Goal: Communication & Community: Participate in discussion

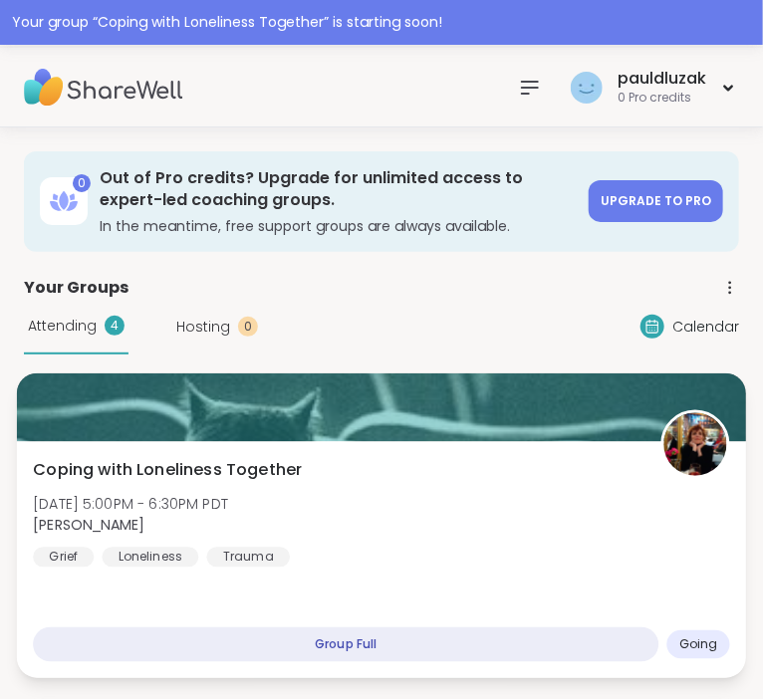
scroll to position [315, 0]
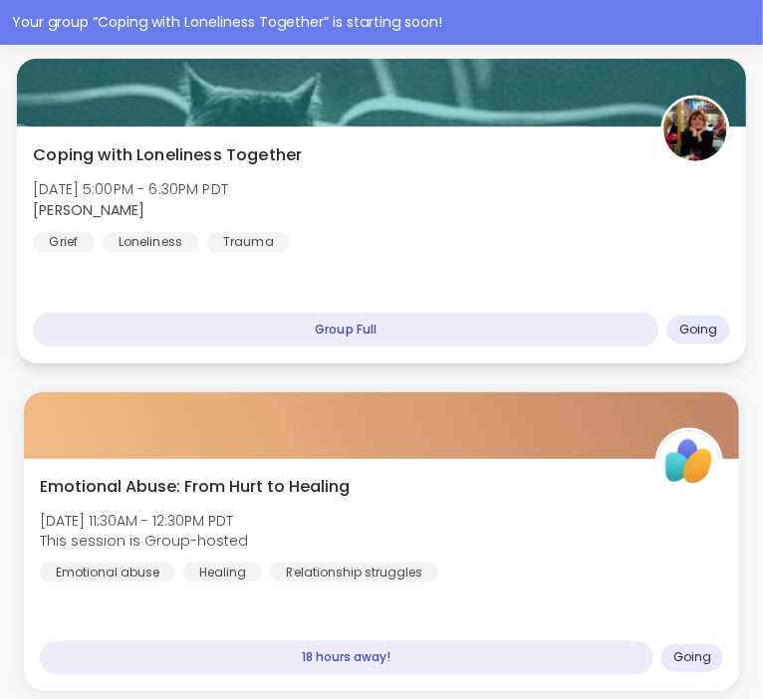
click at [499, 205] on div "Coping with Loneliness Together [DATE] 5:00PM - 6:30PM PDT [PERSON_NAME] Loneli…" at bounding box center [381, 197] width 697 height 110
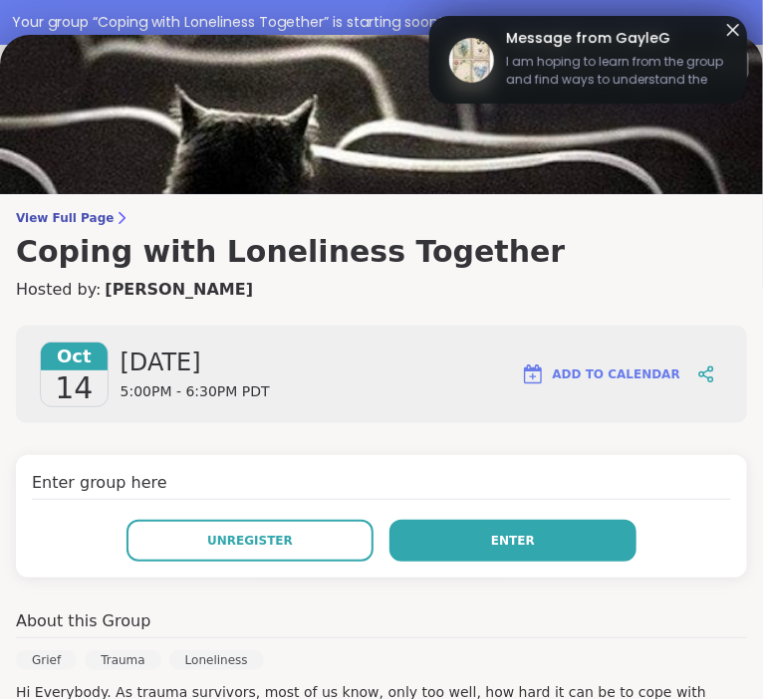
click at [545, 535] on button "Enter" at bounding box center [512, 541] width 247 height 42
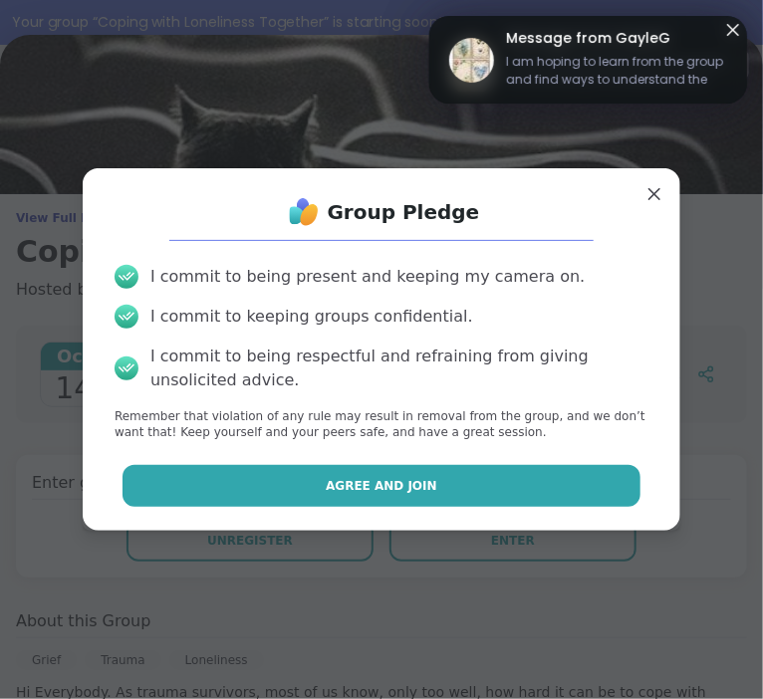
click at [383, 485] on span "Agree and Join" at bounding box center [382, 486] width 112 height 18
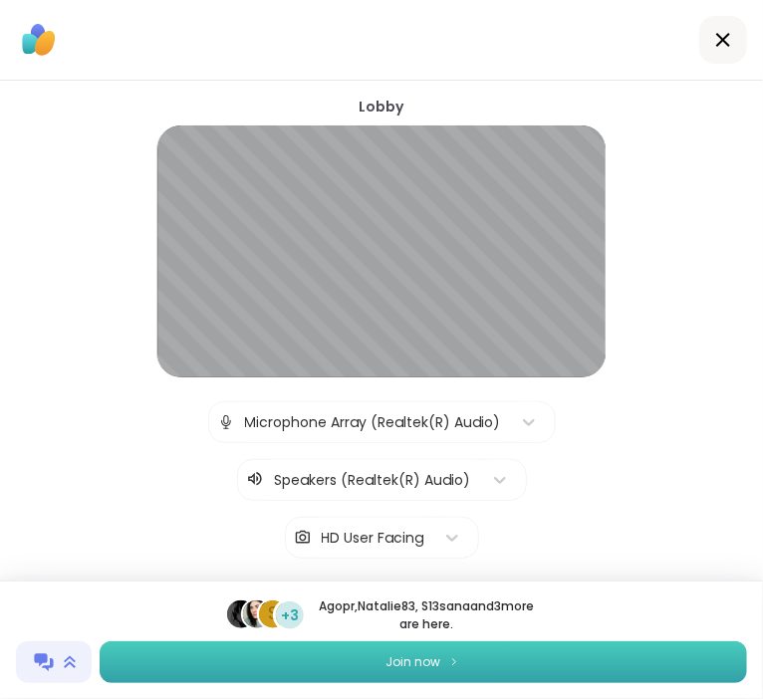
click at [491, 652] on button "Join now" at bounding box center [423, 662] width 647 height 42
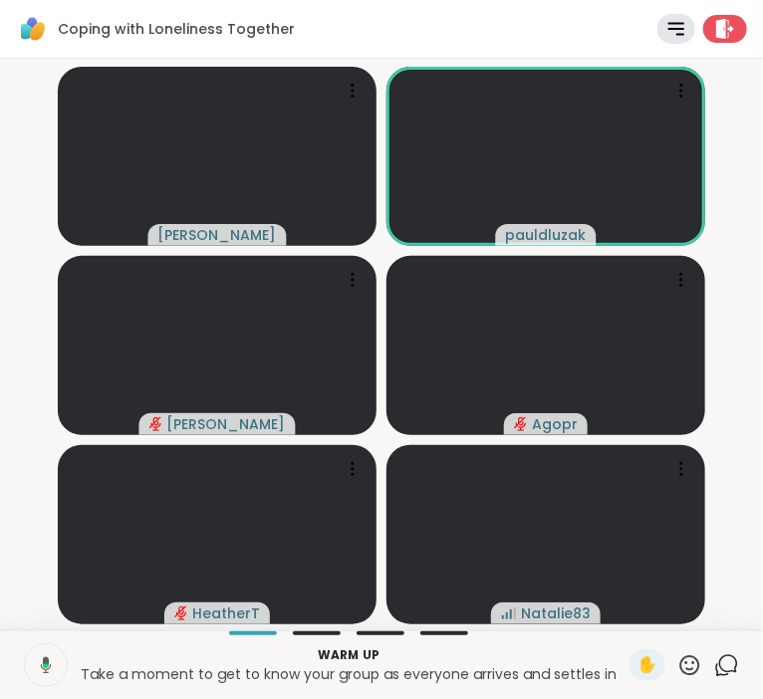
click at [39, 668] on icon at bounding box center [43, 665] width 18 height 18
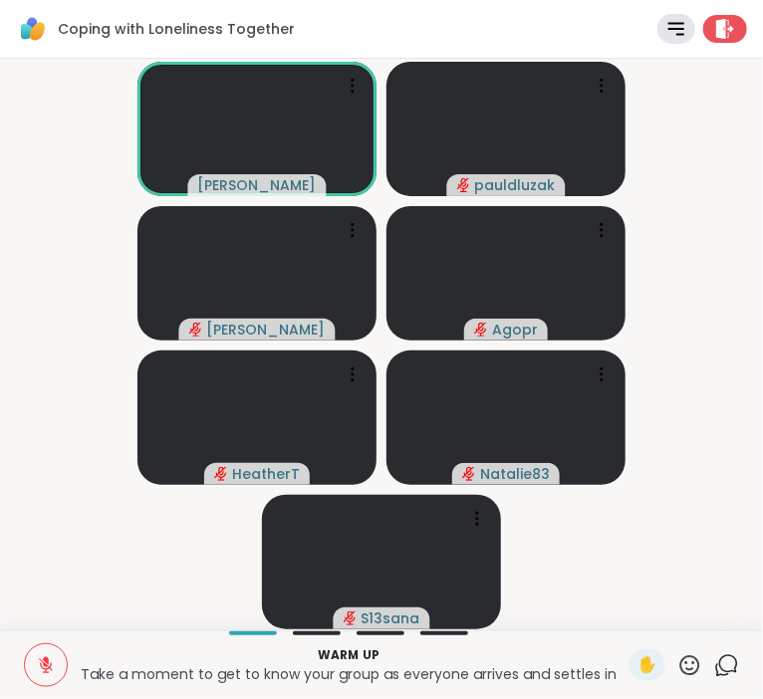
click at [50, 672] on icon at bounding box center [46, 665] width 18 height 18
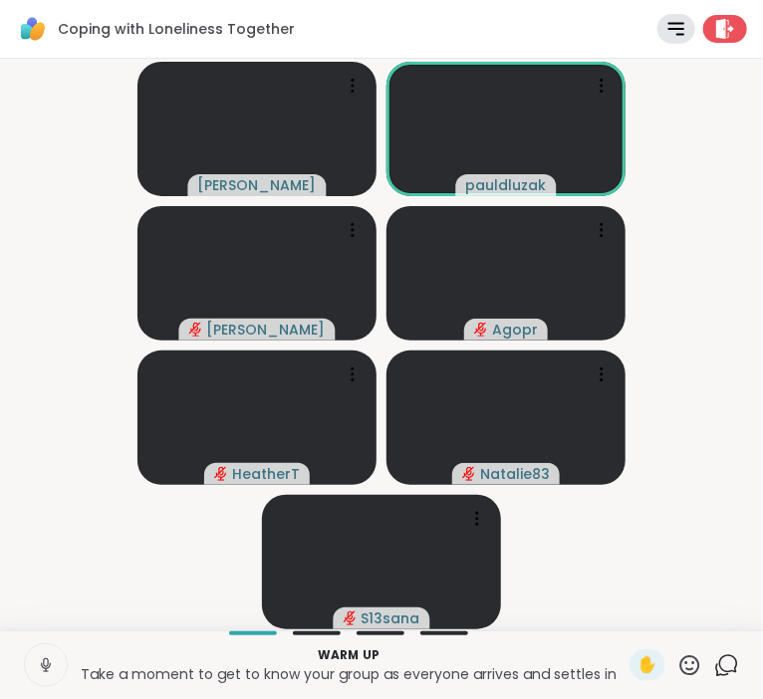
click at [54, 643] on div "Warm up Take a moment to get to know your group as everyone arrives and settles…" at bounding box center [381, 664] width 763 height 69
click at [49, 672] on icon at bounding box center [46, 665] width 18 height 18
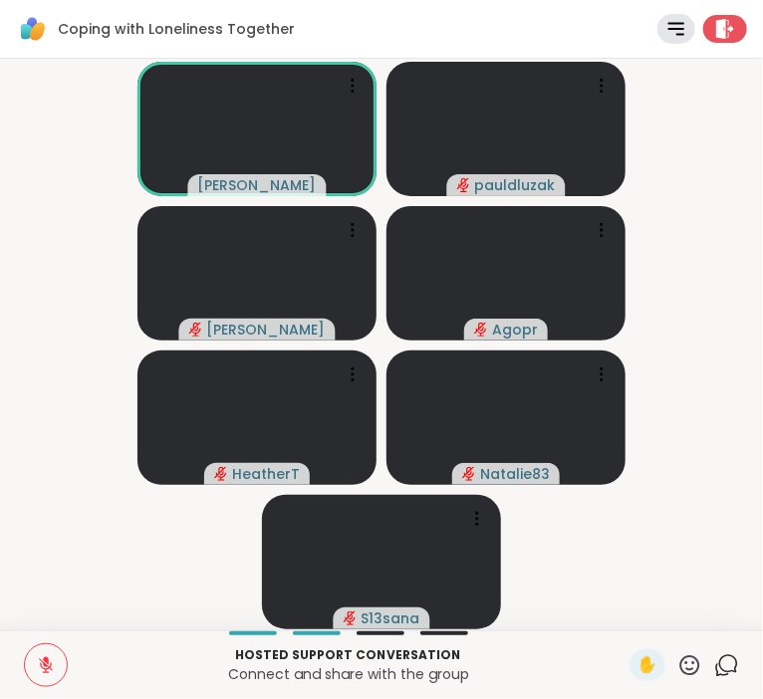
click at [50, 665] on icon at bounding box center [46, 666] width 14 height 14
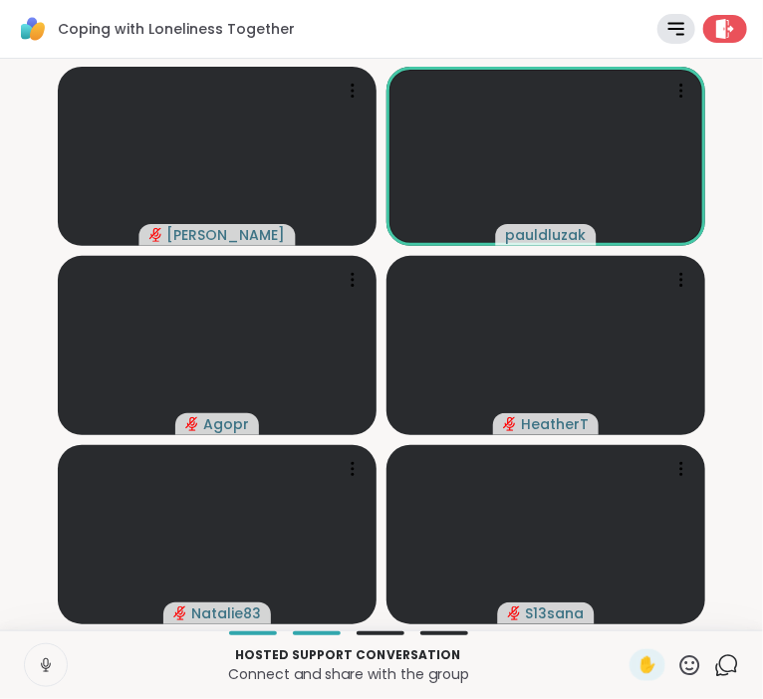
click at [45, 669] on icon at bounding box center [46, 665] width 18 height 18
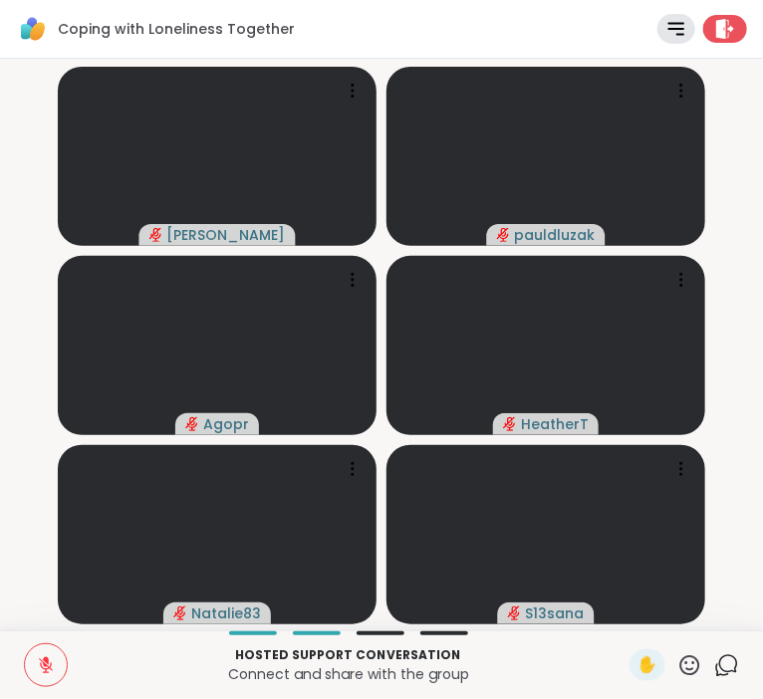
click at [55, 667] on button at bounding box center [46, 665] width 42 height 42
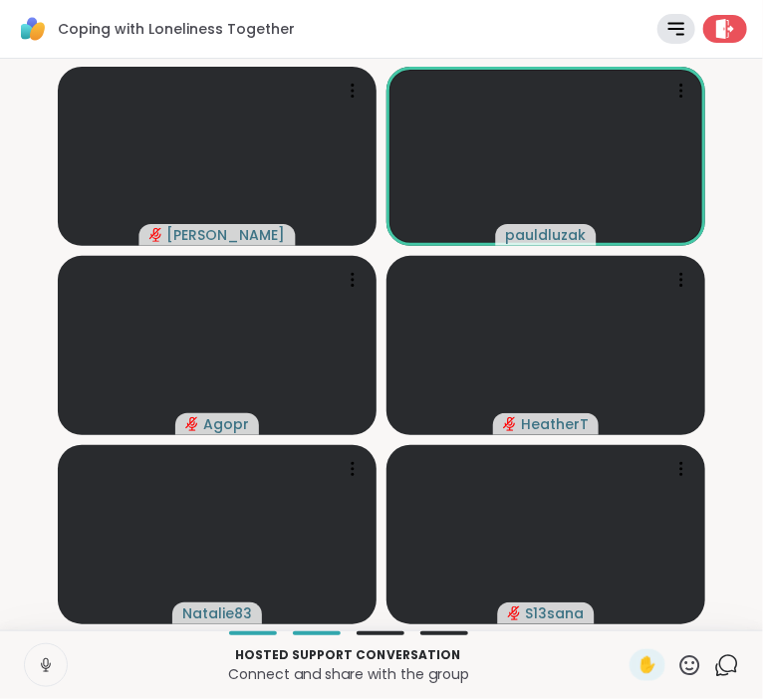
click at [45, 665] on icon at bounding box center [46, 665] width 18 height 18
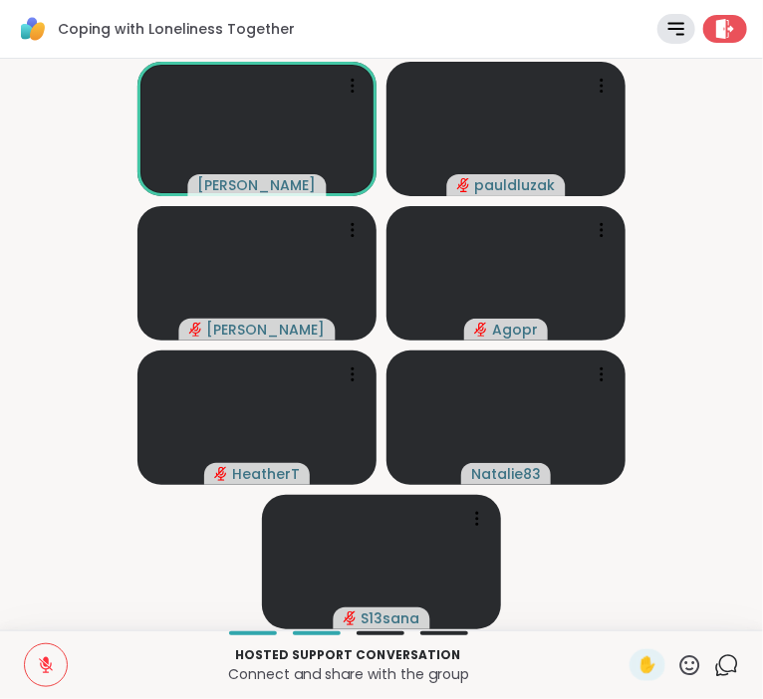
click at [50, 662] on icon at bounding box center [46, 665] width 18 height 18
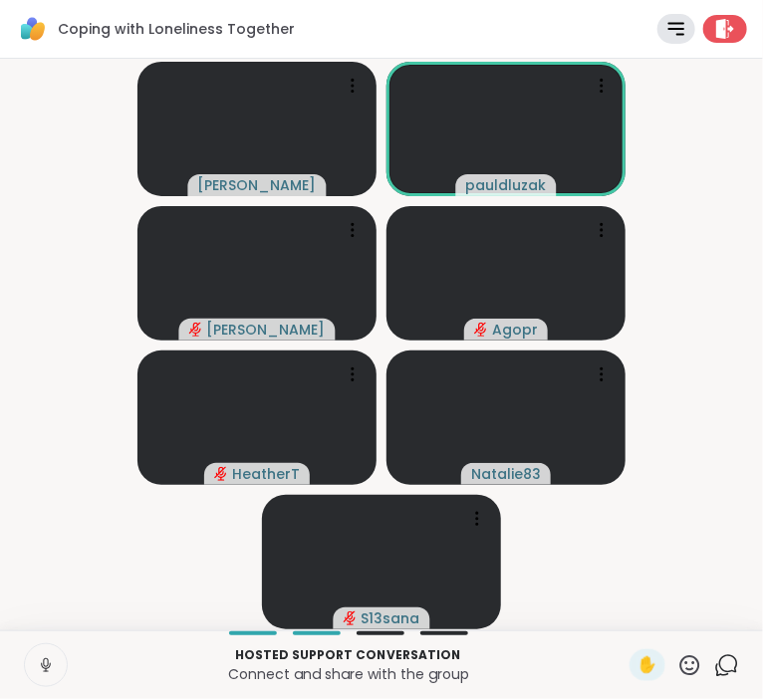
click at [45, 667] on icon at bounding box center [45, 662] width 5 height 9
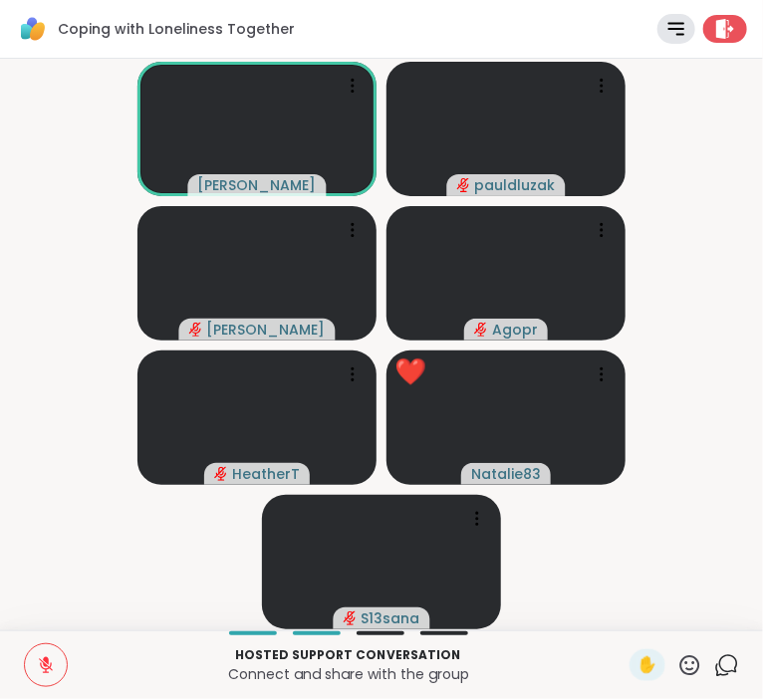
click at [40, 654] on button at bounding box center [46, 665] width 42 height 42
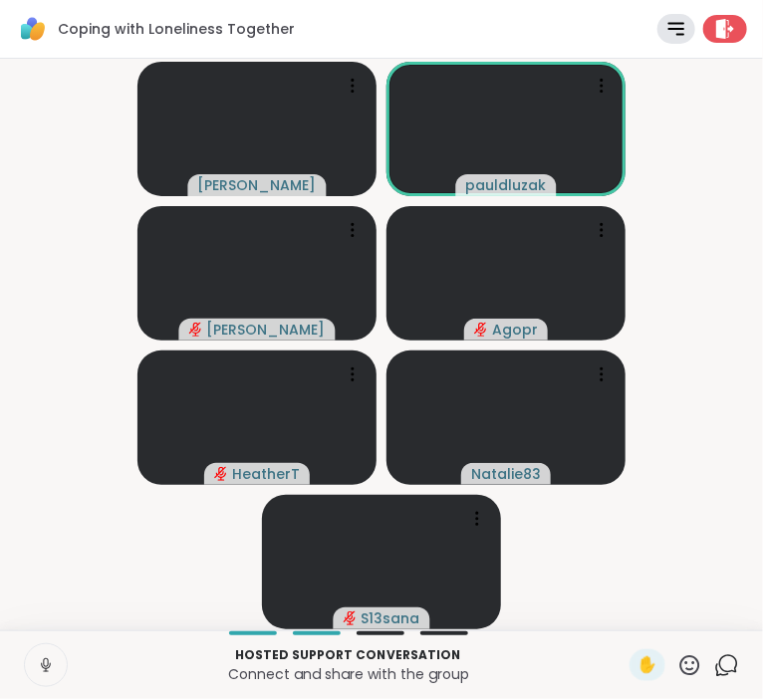
click at [46, 666] on icon at bounding box center [46, 665] width 18 height 18
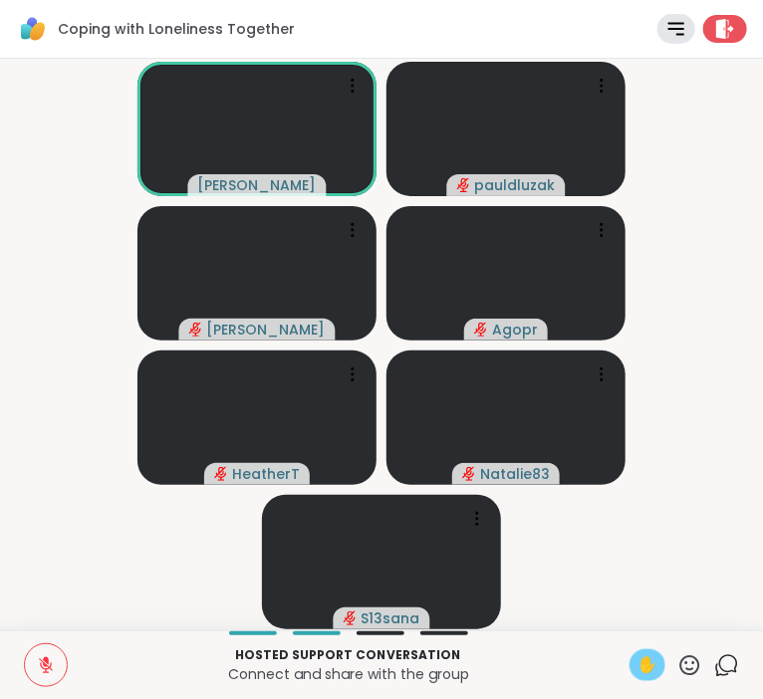
click at [646, 668] on span "✋" at bounding box center [647, 665] width 20 height 24
click at [640, 664] on span "✋" at bounding box center [647, 665] width 20 height 24
click at [34, 666] on button at bounding box center [46, 665] width 42 height 42
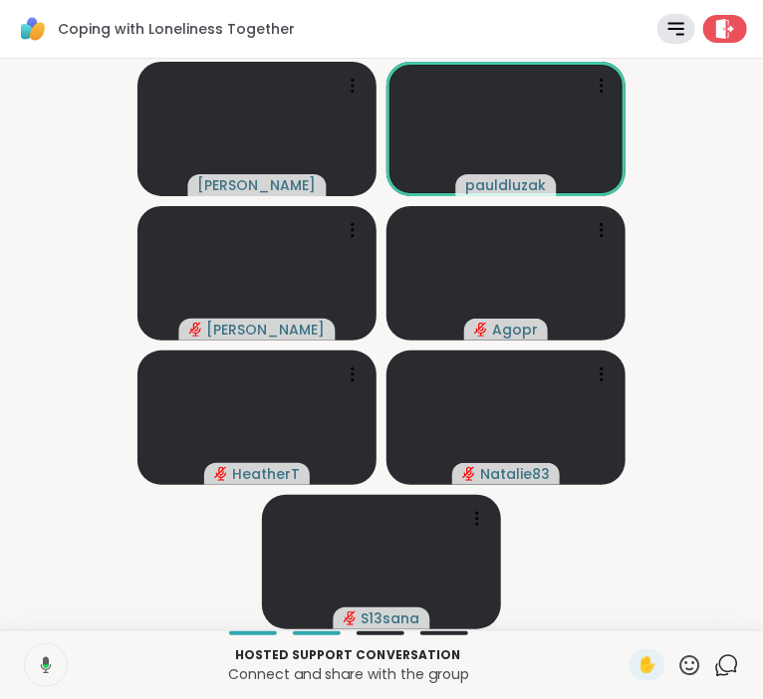
click at [34, 666] on icon at bounding box center [43, 665] width 18 height 18
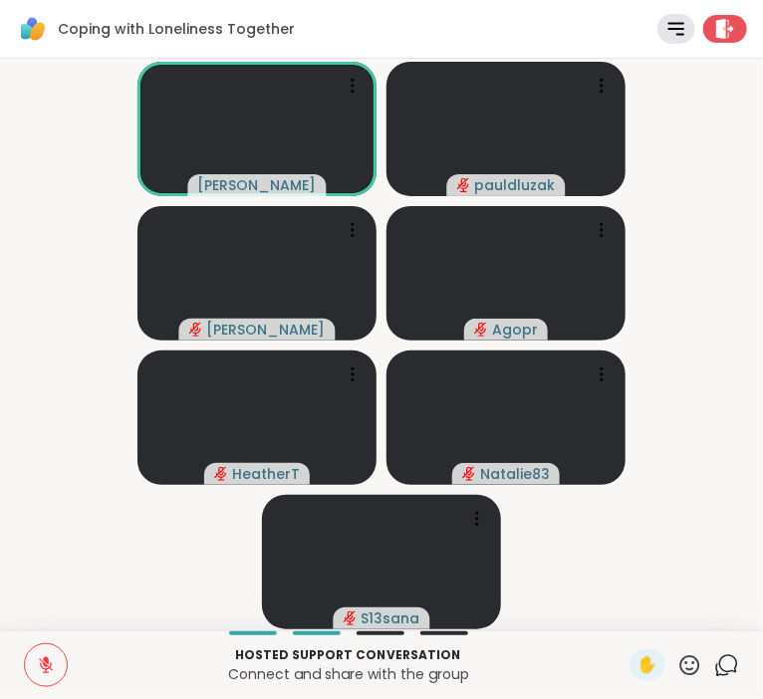
click at [42, 665] on icon at bounding box center [46, 665] width 18 height 18
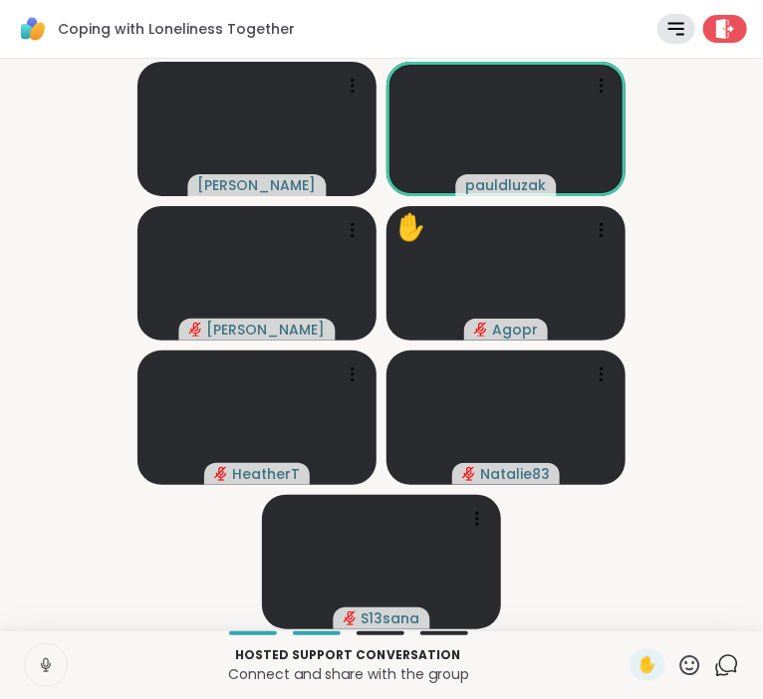
click at [49, 663] on icon at bounding box center [46, 665] width 18 height 18
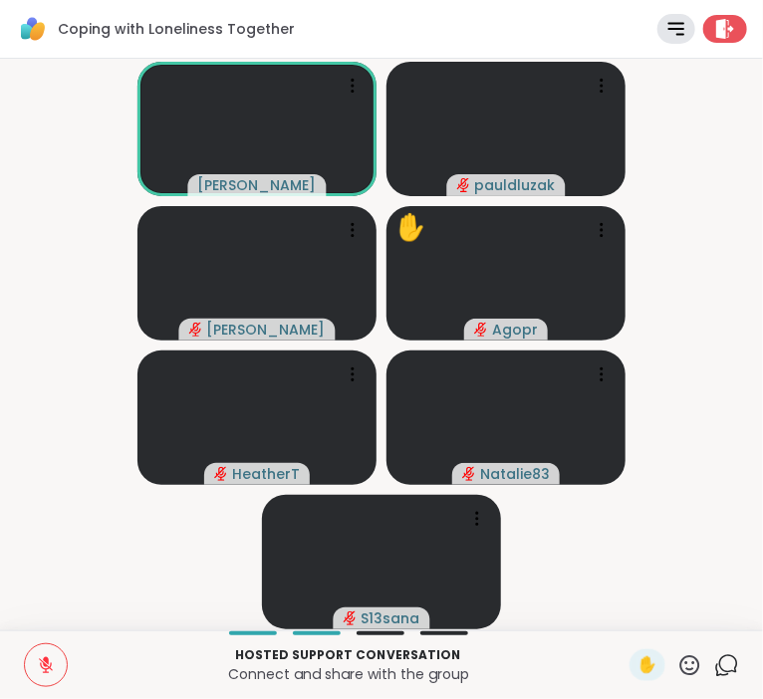
click at [49, 663] on icon at bounding box center [46, 665] width 18 height 18
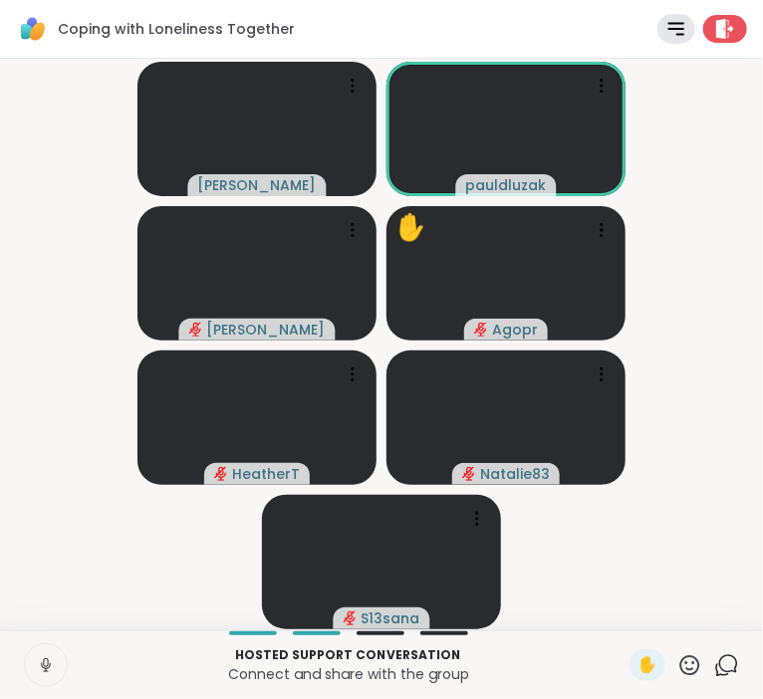
click at [50, 667] on icon at bounding box center [46, 666] width 10 height 6
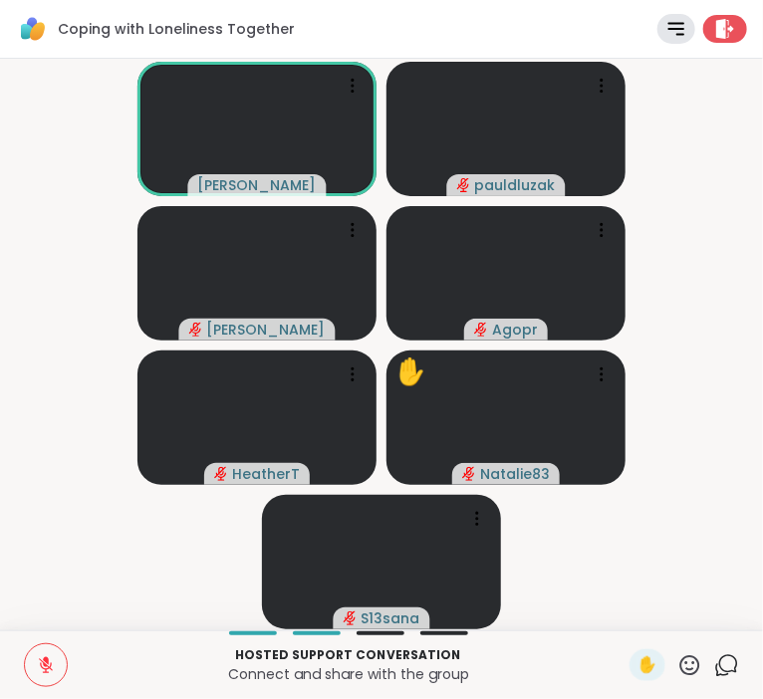
click at [44, 666] on icon at bounding box center [46, 666] width 14 height 14
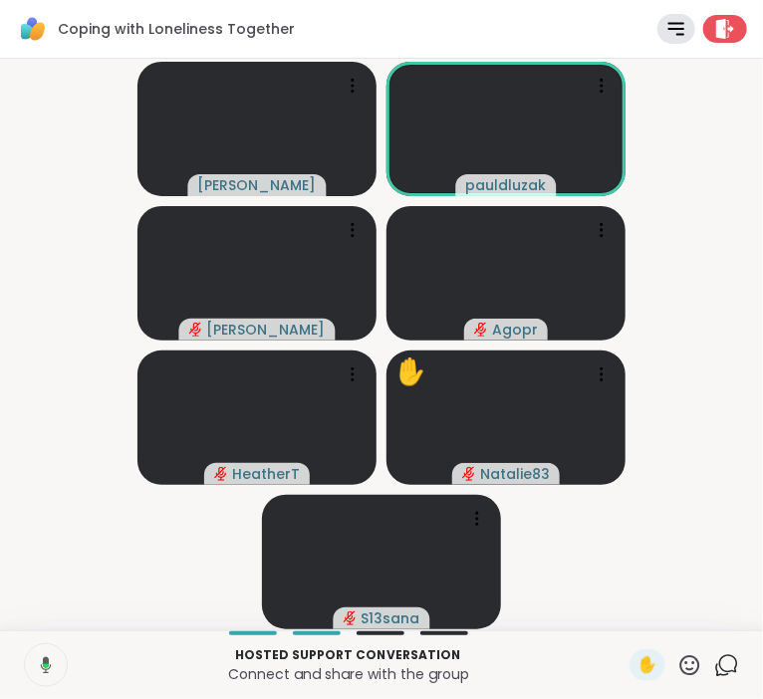
click at [53, 662] on button at bounding box center [44, 665] width 45 height 42
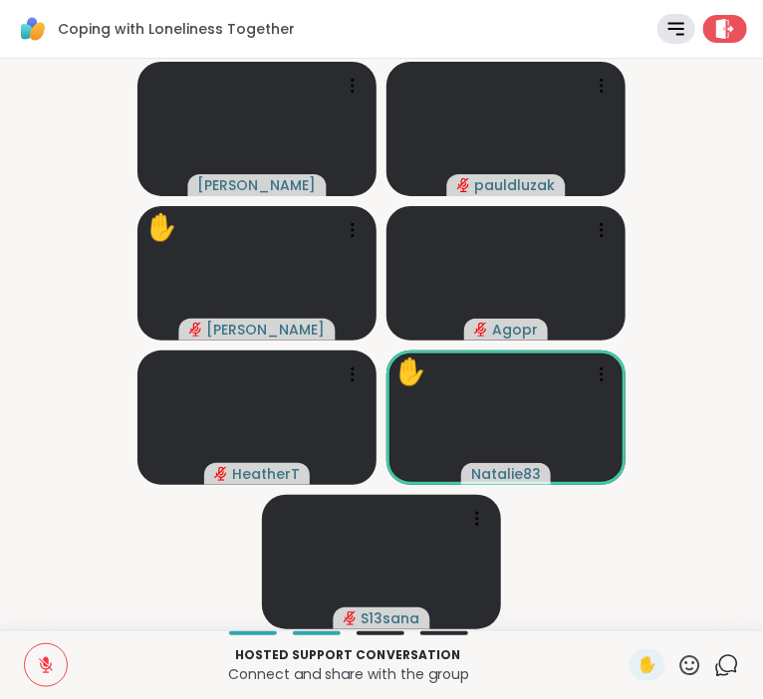
click at [41, 663] on icon at bounding box center [46, 665] width 18 height 18
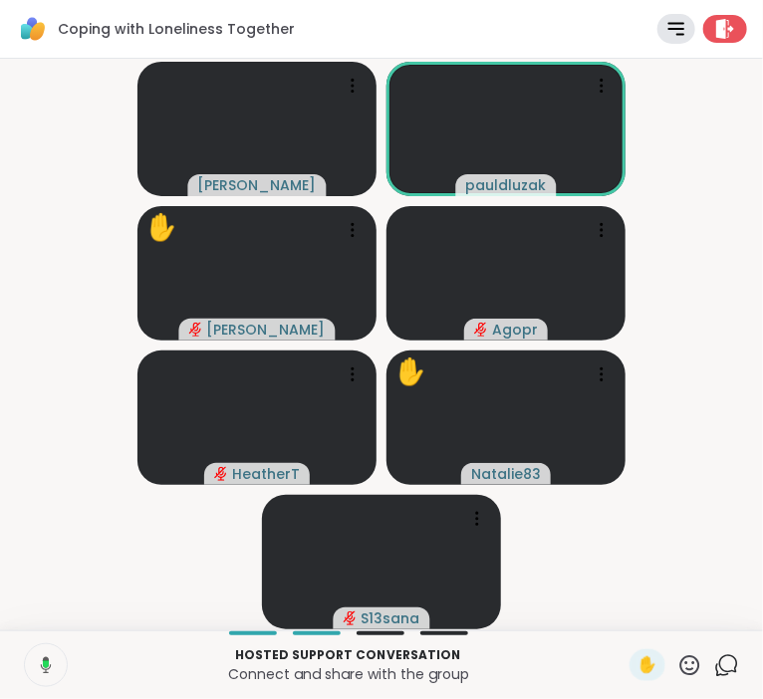
click at [41, 663] on icon at bounding box center [43, 665] width 18 height 18
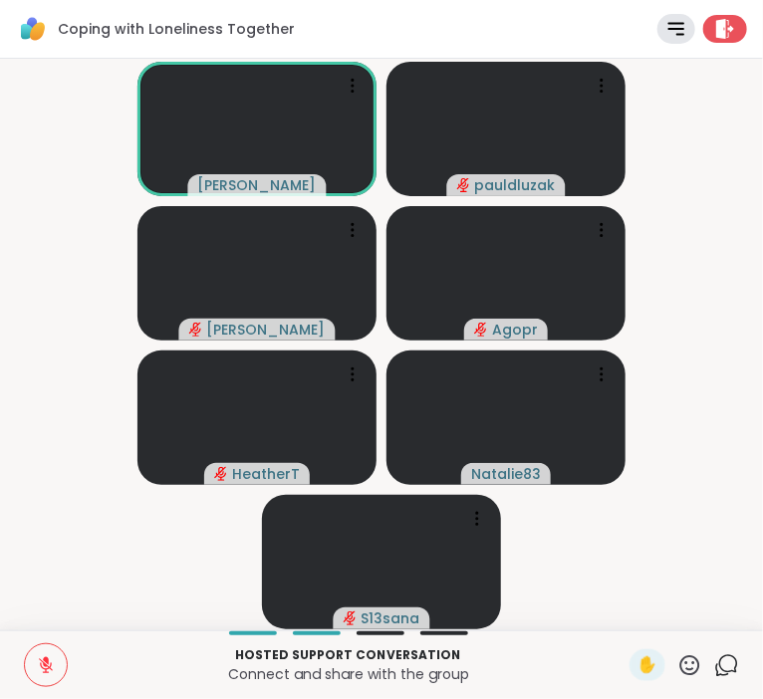
click at [42, 665] on icon at bounding box center [46, 665] width 18 height 18
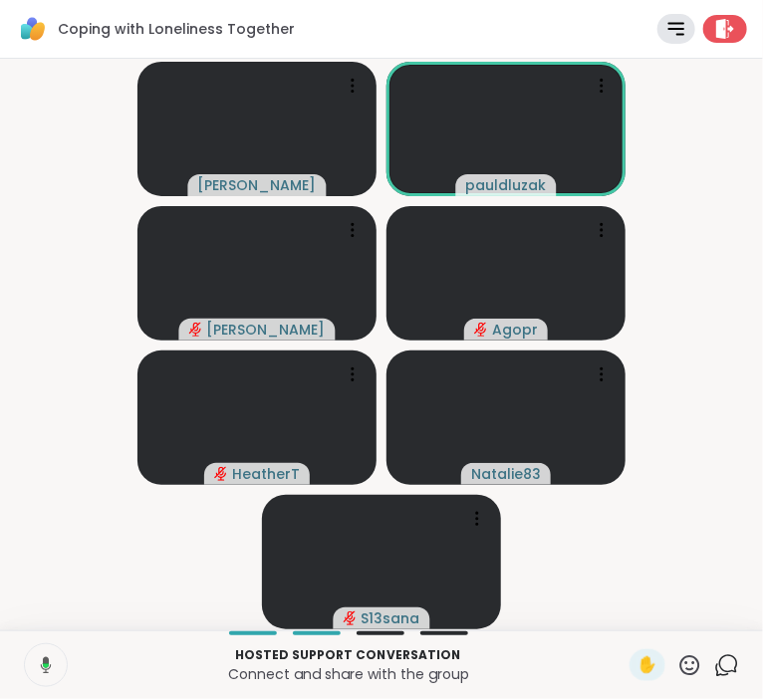
click at [47, 665] on icon at bounding box center [46, 666] width 6 height 5
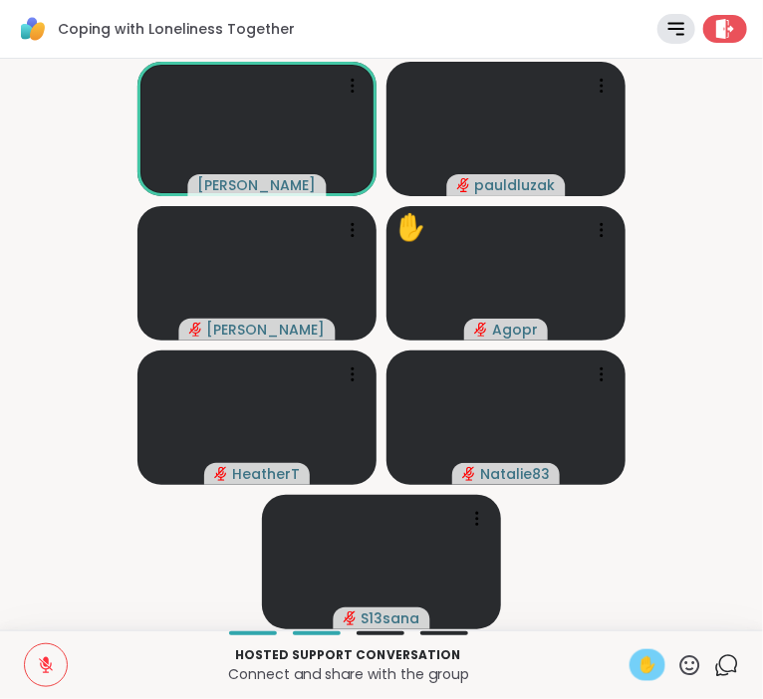
click at [655, 662] on span "✋" at bounding box center [647, 665] width 20 height 24
click at [643, 665] on span "✋" at bounding box center [647, 665] width 20 height 24
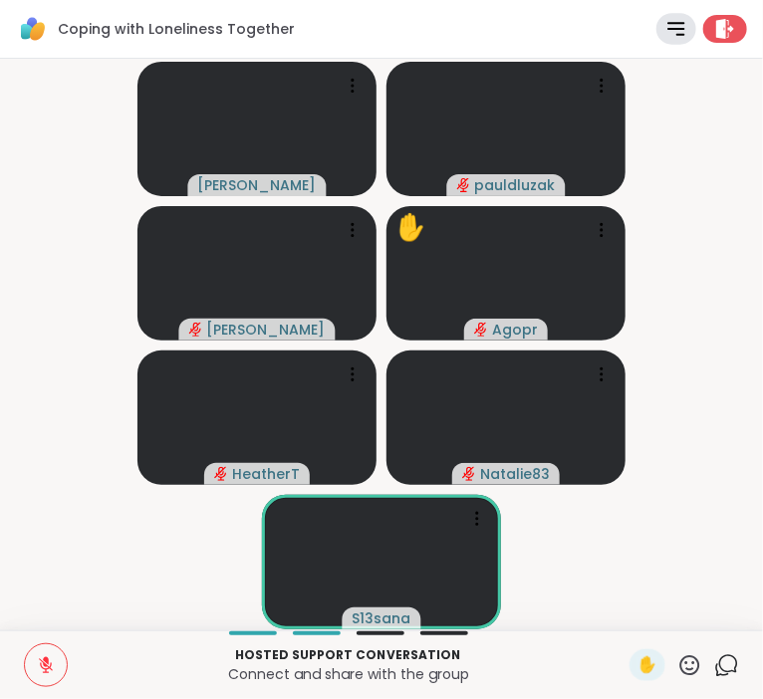
click at [670, 28] on icon at bounding box center [675, 29] width 15 height 12
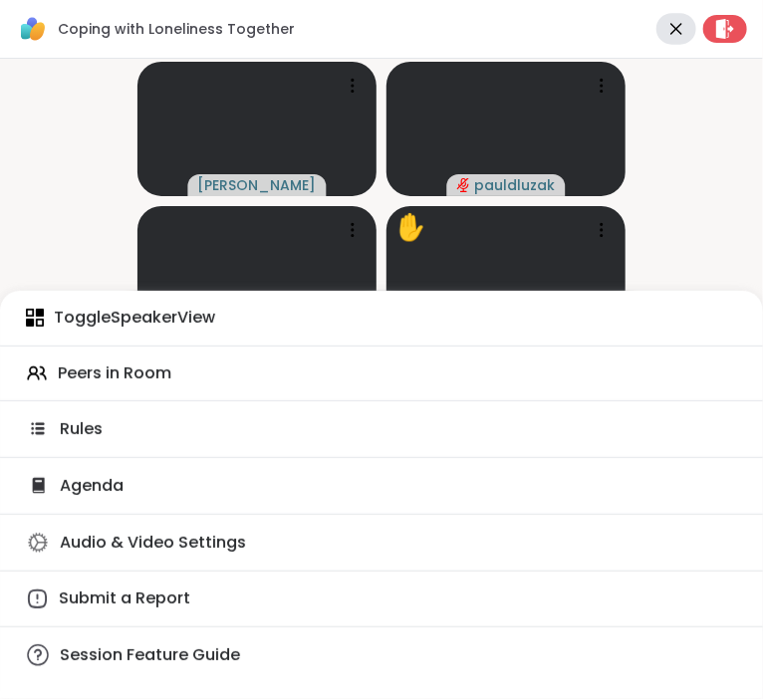
click at [670, 28] on icon at bounding box center [675, 28] width 23 height 23
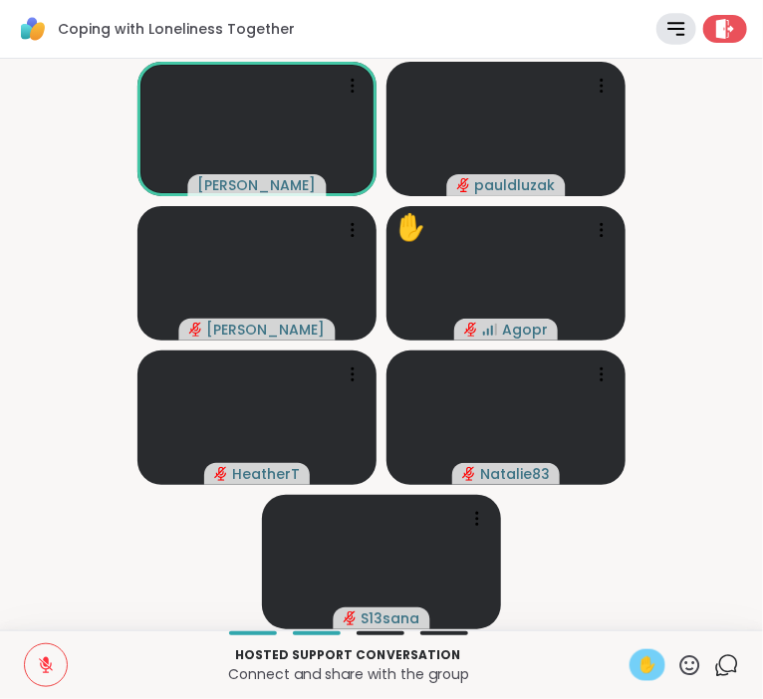
click at [654, 663] on span "✋" at bounding box center [647, 665] width 20 height 24
click at [644, 665] on span "✋" at bounding box center [647, 665] width 20 height 24
click at [40, 674] on icon at bounding box center [46, 665] width 18 height 18
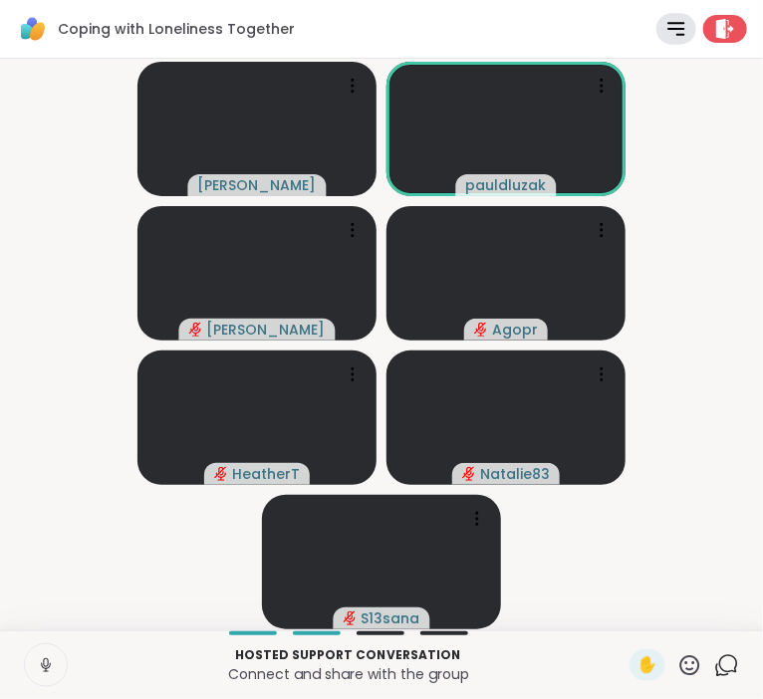
click at [47, 663] on icon at bounding box center [46, 665] width 18 height 18
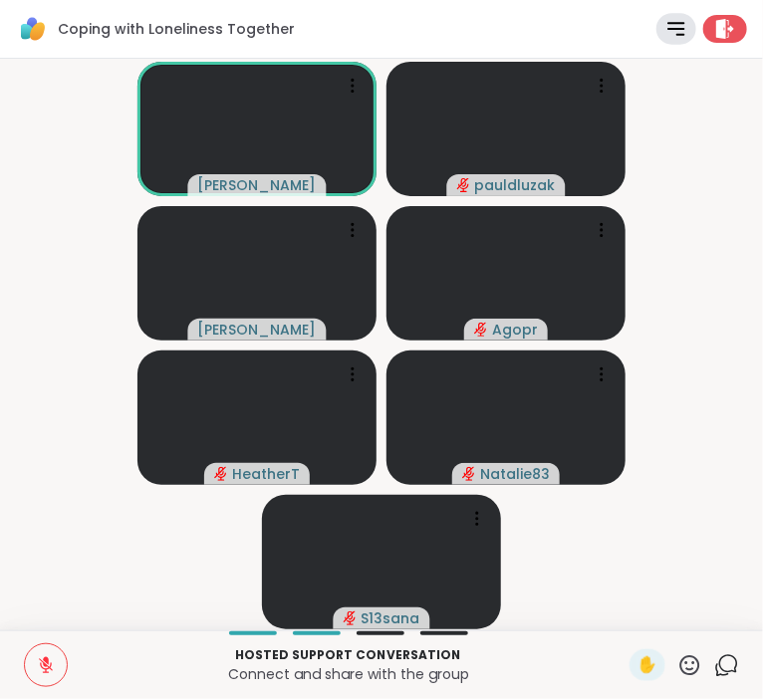
click at [673, 26] on icon at bounding box center [675, 28] width 23 height 23
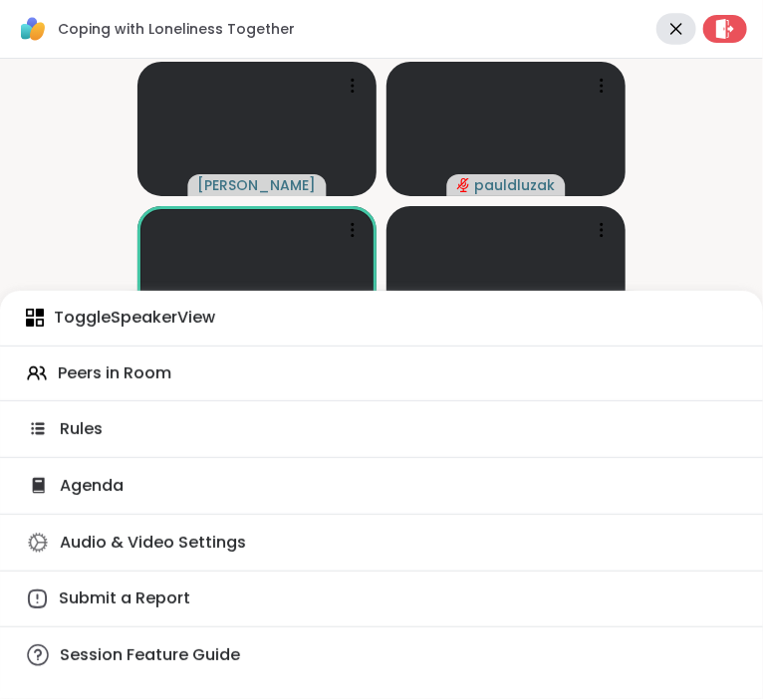
click at [70, 66] on div "[PERSON_NAME] [PERSON_NAME] Agopr HeatherT Natalie83 S13sana" at bounding box center [381, 345] width 763 height 572
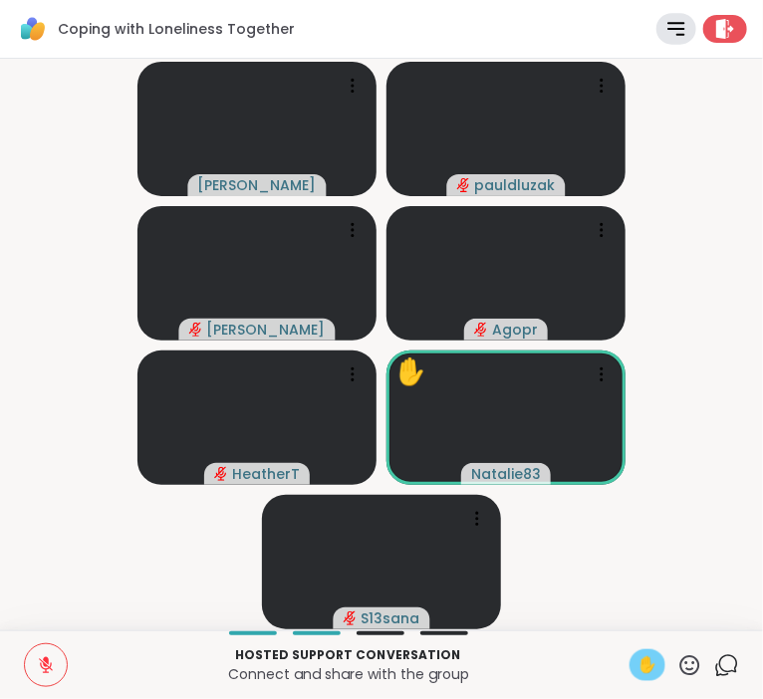
click at [661, 666] on div "✋" at bounding box center [647, 665] width 36 height 32
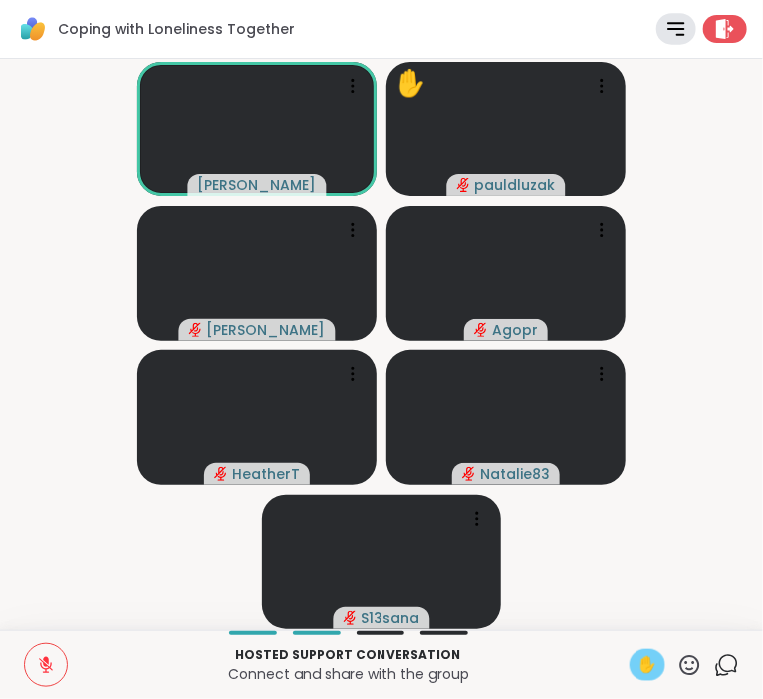
click at [638, 668] on span "✋" at bounding box center [647, 665] width 20 height 24
click at [40, 659] on icon at bounding box center [46, 665] width 18 height 18
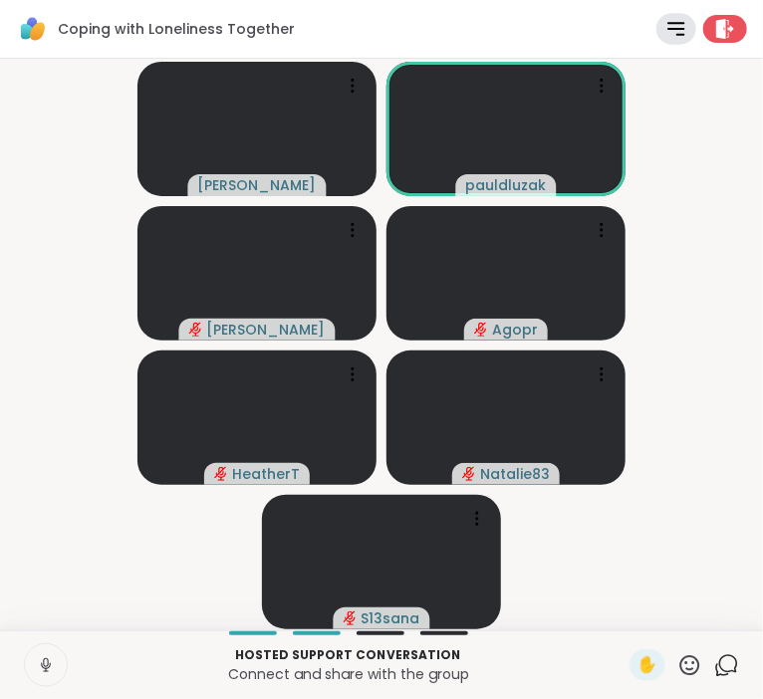
click at [54, 667] on icon at bounding box center [46, 665] width 18 height 18
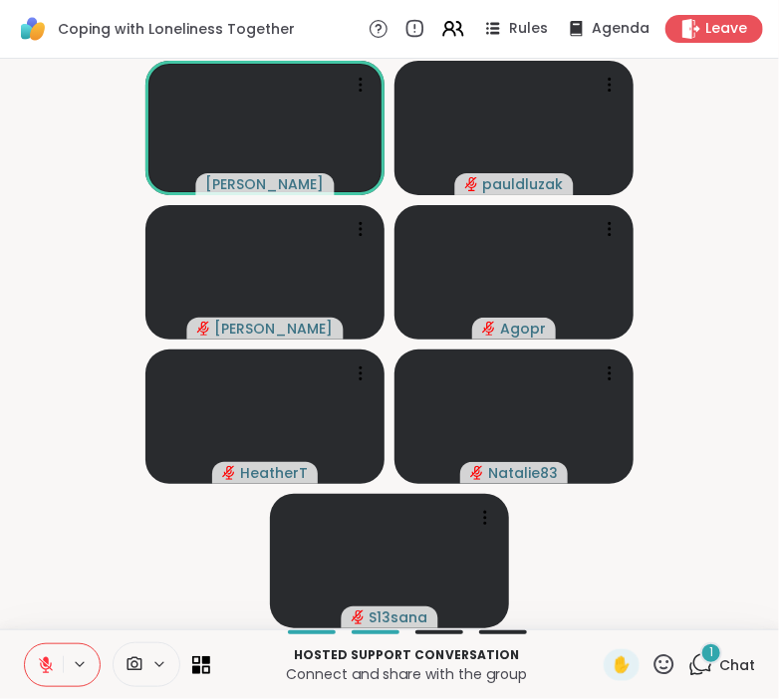
click at [718, 660] on div "1" at bounding box center [711, 653] width 22 height 22
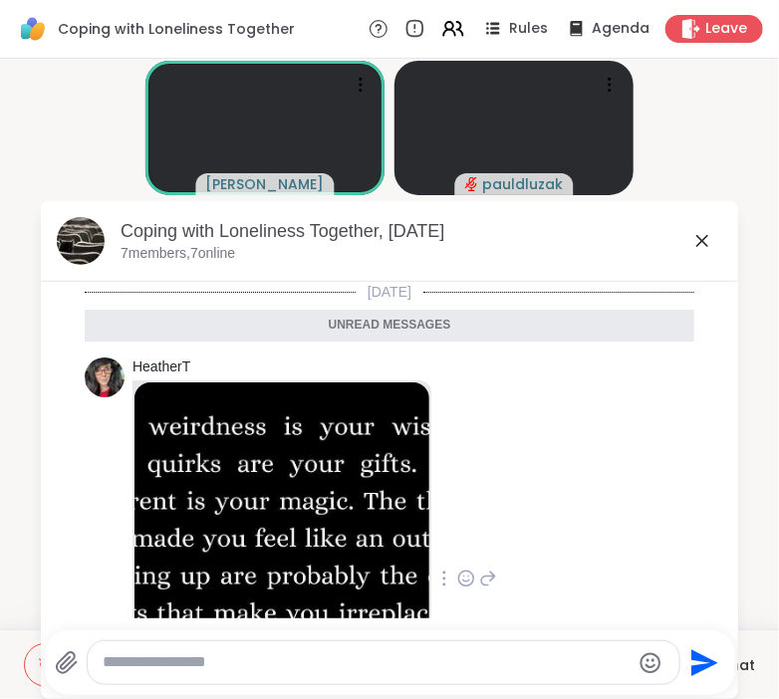
scroll to position [128, 0]
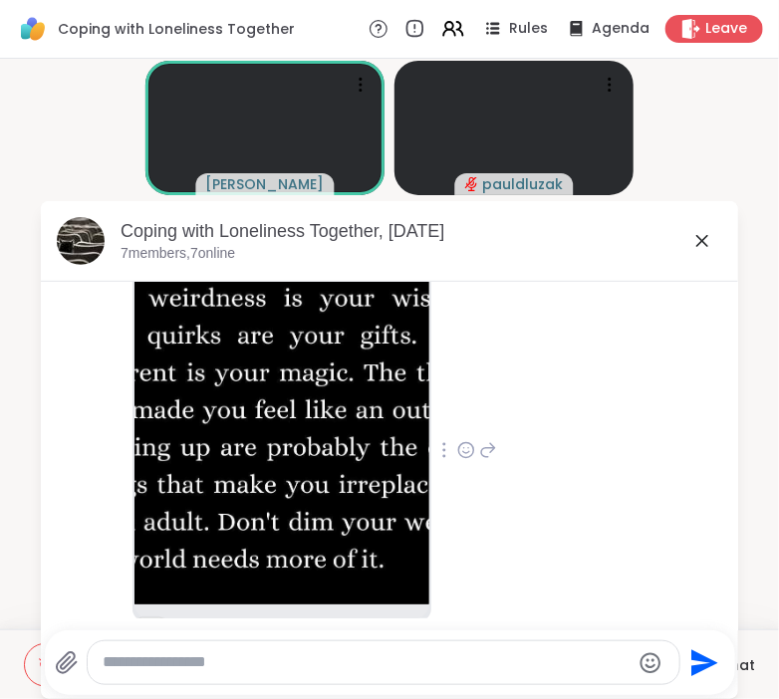
click at [317, 421] on img at bounding box center [281, 429] width 295 height 351
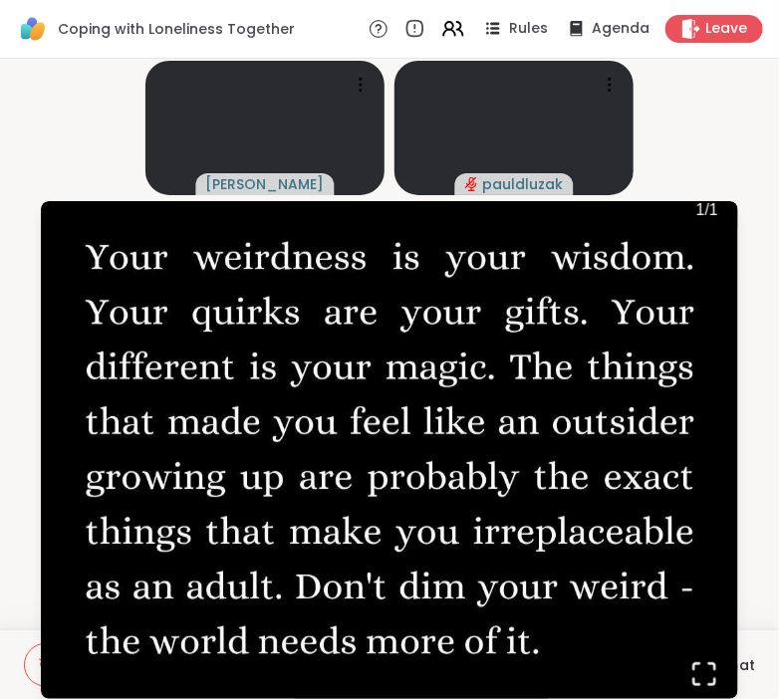
click at [723, 113] on video-player-container "[PERSON_NAME] [PERSON_NAME] Agopr HeatherT Natalie83 S13sana" at bounding box center [389, 344] width 755 height 555
click at [698, 670] on icon "Open Fullscreen" at bounding box center [704, 674] width 28 height 28
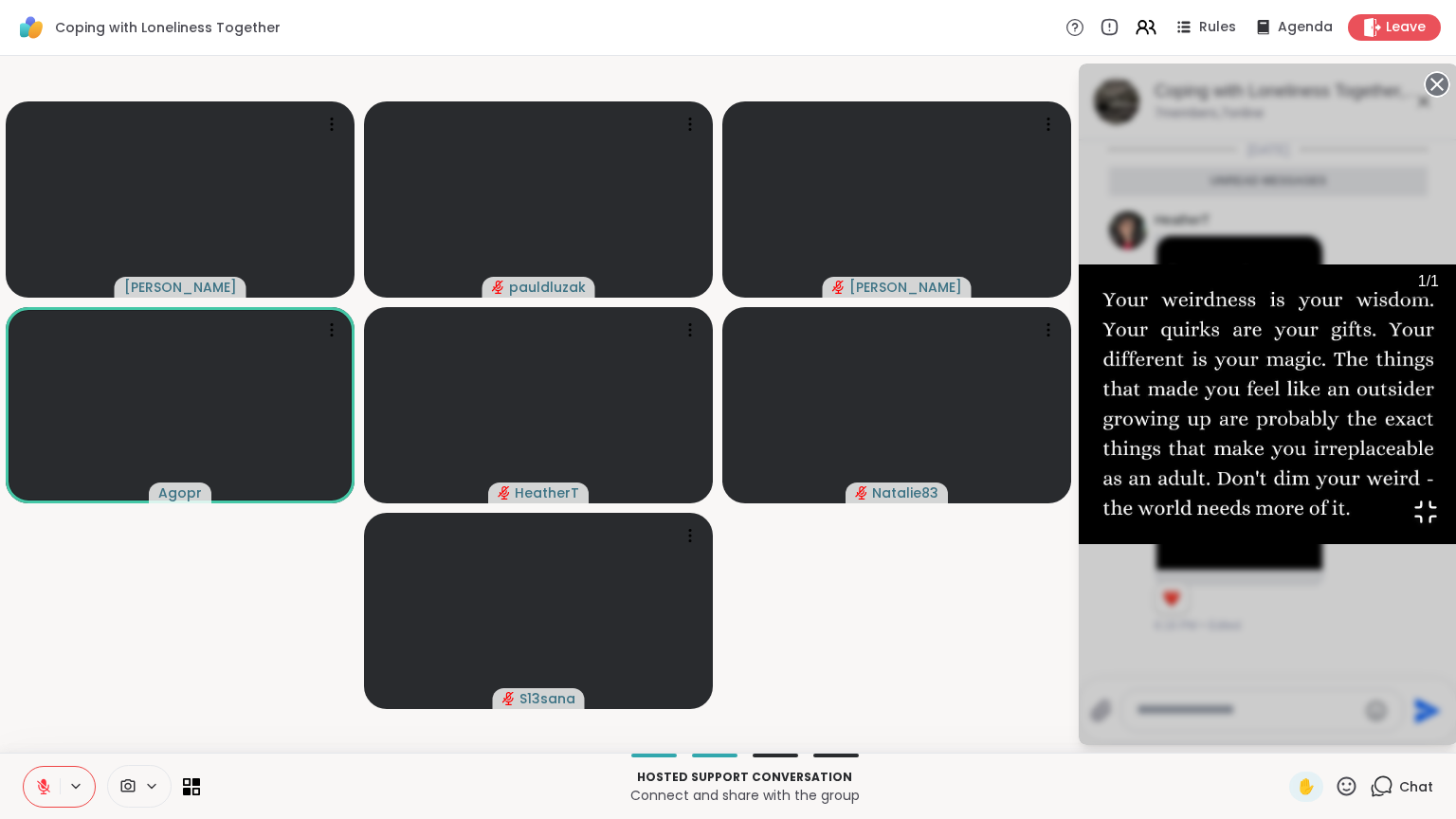
click at [725, 525] on icon "Open Fullscreen" at bounding box center [1426, 512] width 27 height 27
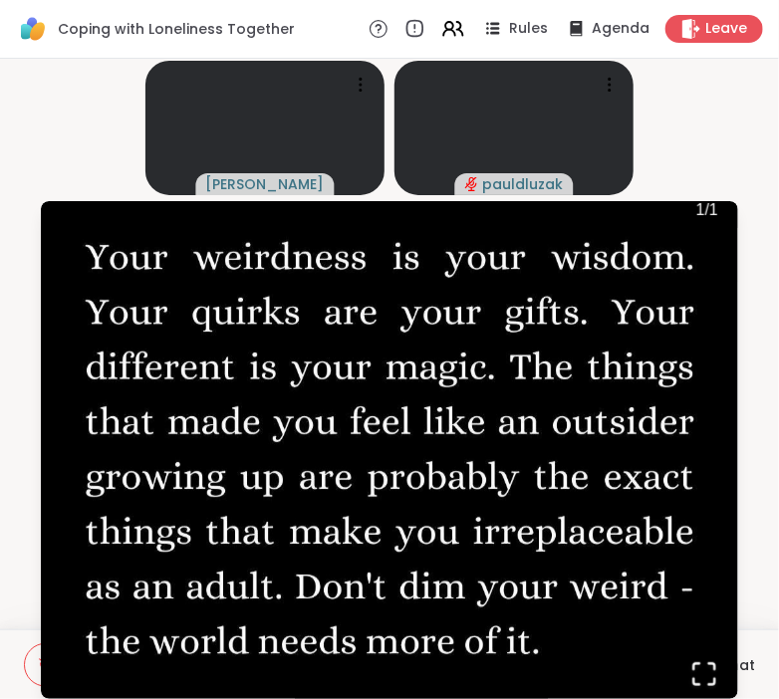
click at [11, 457] on div "[PERSON_NAME] [PERSON_NAME] Agopr HeatherT Natalie83 S13sana Coping with Loneli…" at bounding box center [389, 344] width 779 height 571
click at [742, 125] on video-player-container "[PERSON_NAME] [PERSON_NAME] Agopr HeatherT Natalie83 S13sana" at bounding box center [389, 344] width 755 height 555
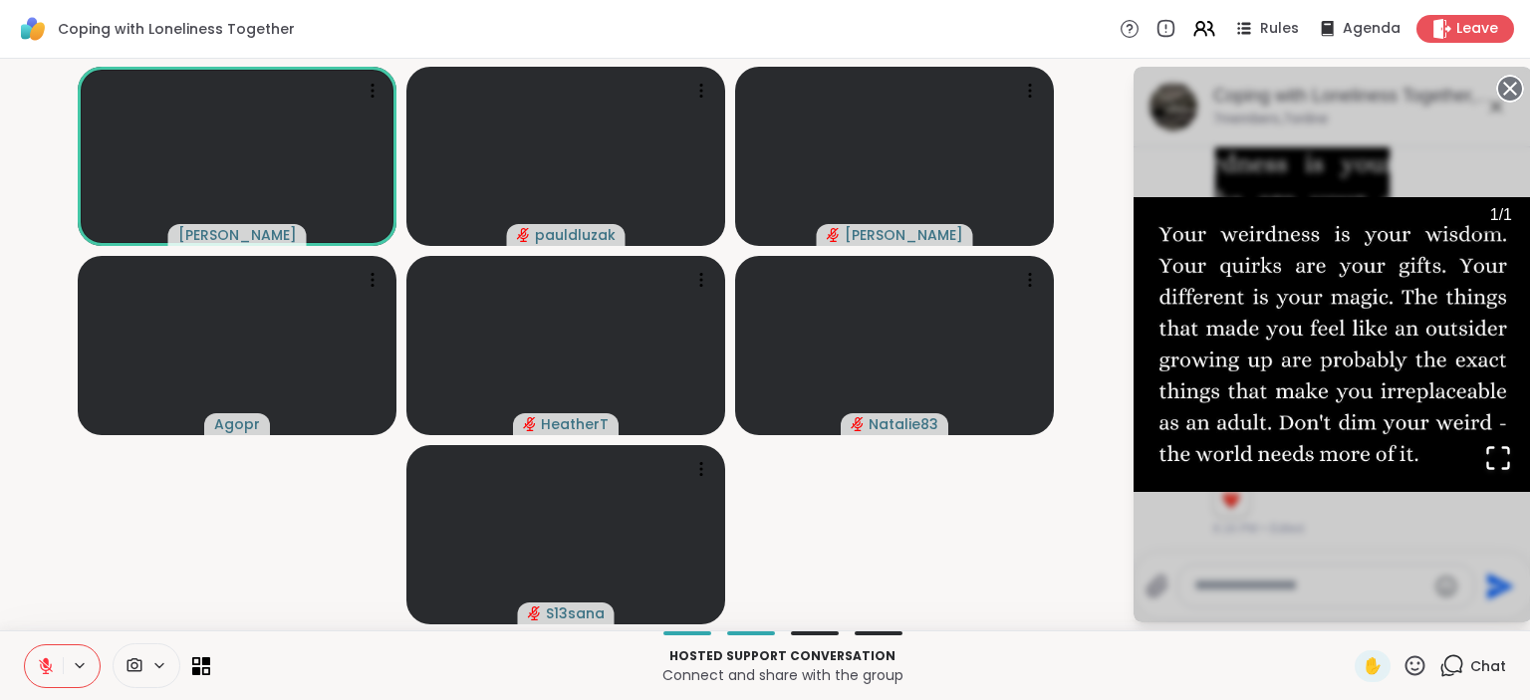
click at [762, 86] on circle at bounding box center [1510, 89] width 24 height 24
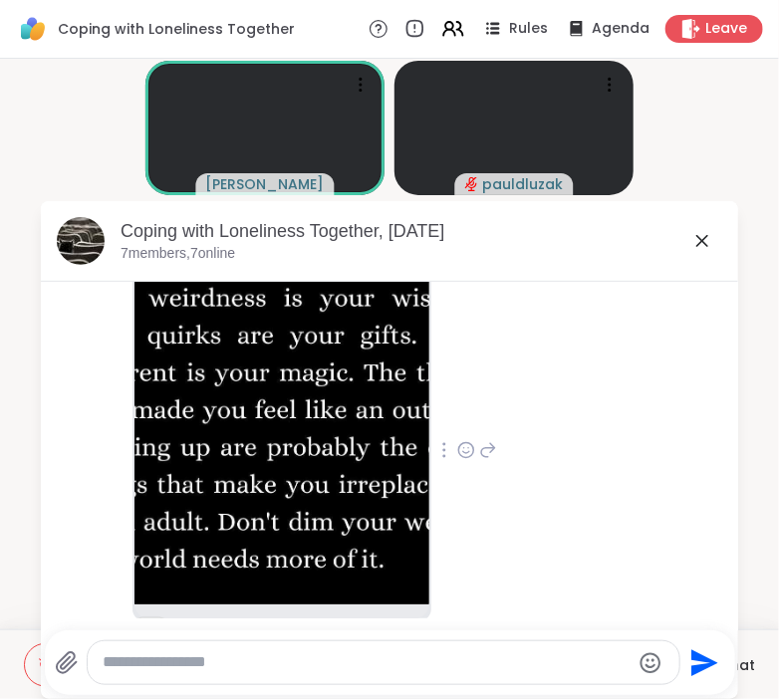
click at [705, 246] on icon at bounding box center [702, 241] width 24 height 24
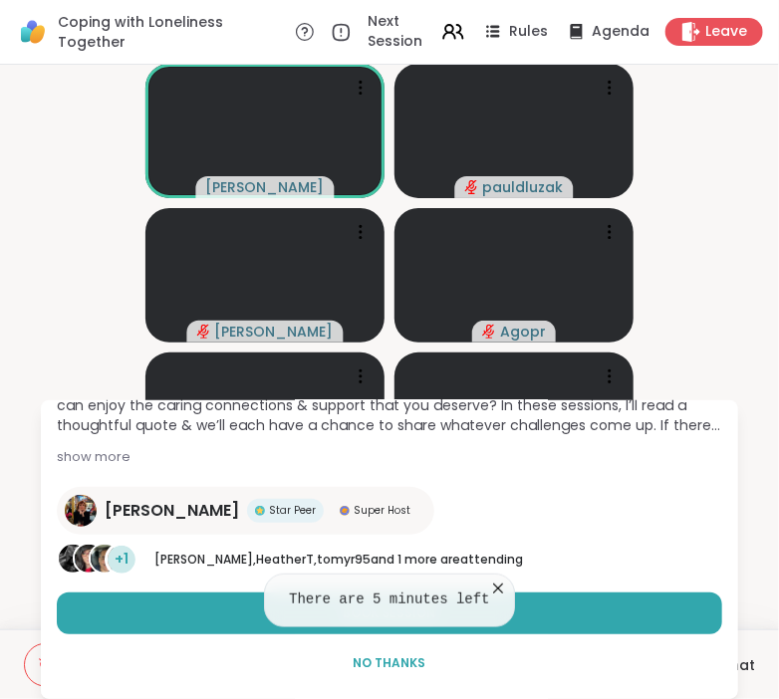
scroll to position [0, 0]
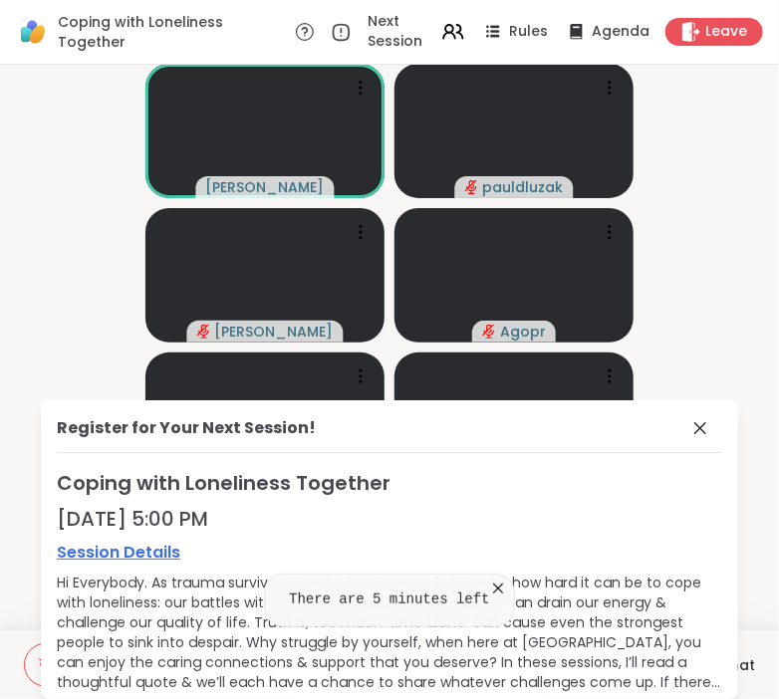
click at [488, 589] on icon at bounding box center [498, 589] width 20 height 20
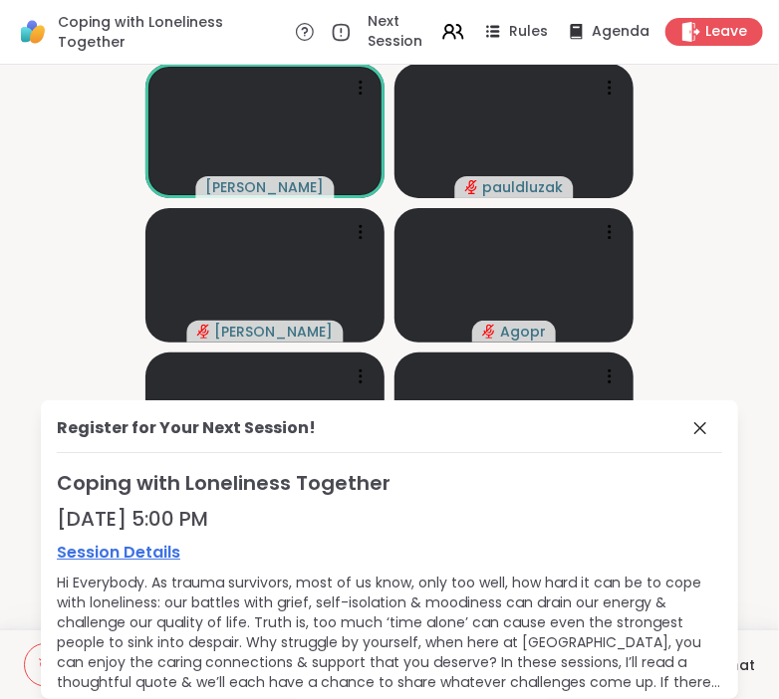
scroll to position [257, 0]
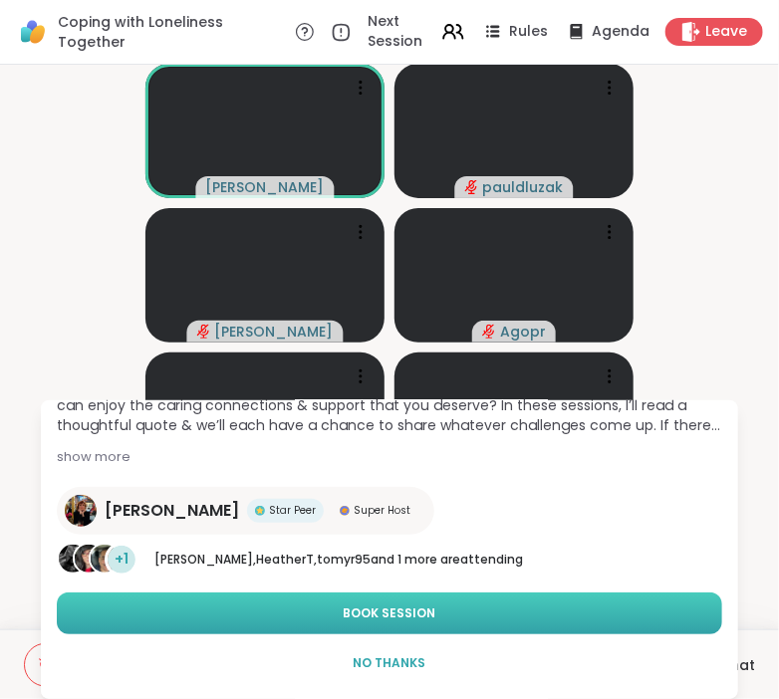
click at [393, 615] on span "Book Session" at bounding box center [390, 614] width 93 height 18
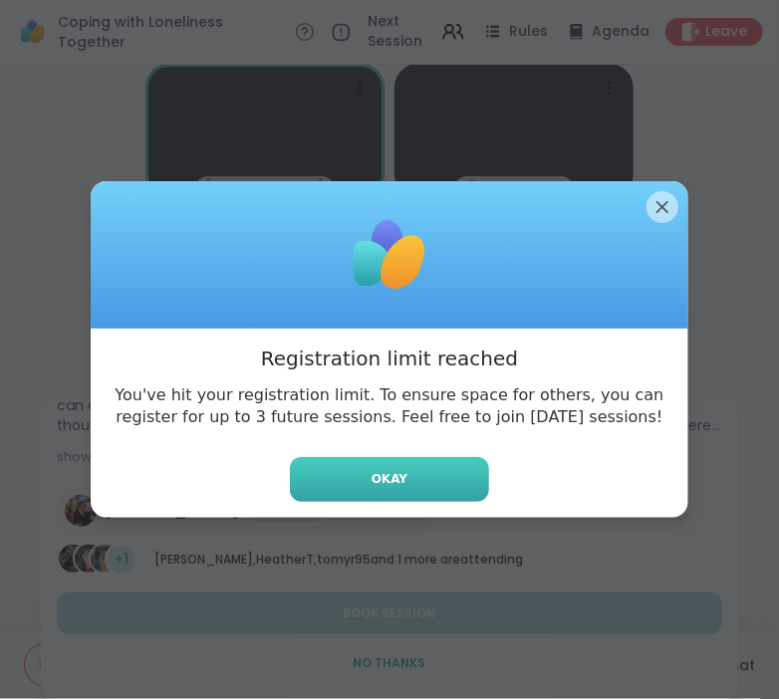
click at [420, 479] on button "Okay" at bounding box center [389, 479] width 199 height 45
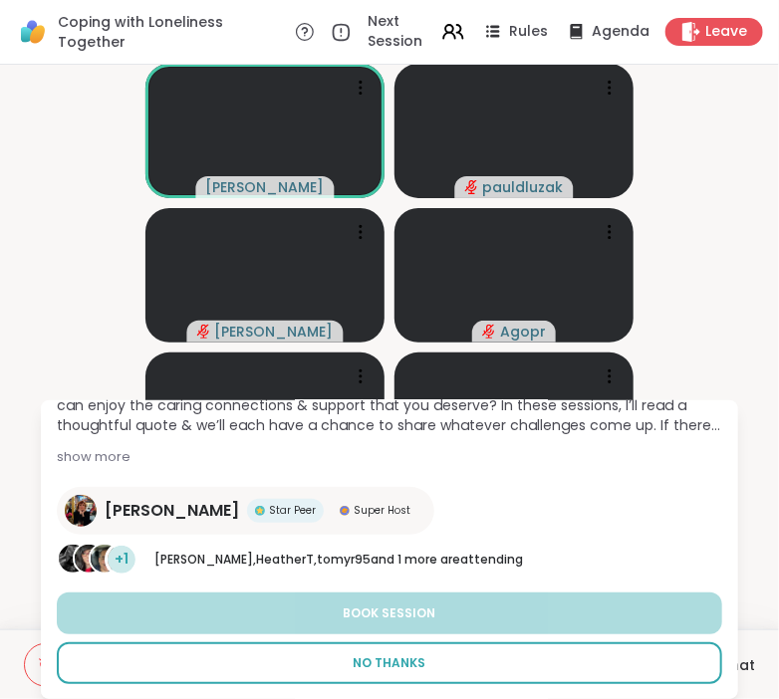
click at [407, 668] on span "No Thanks" at bounding box center [390, 663] width 73 height 18
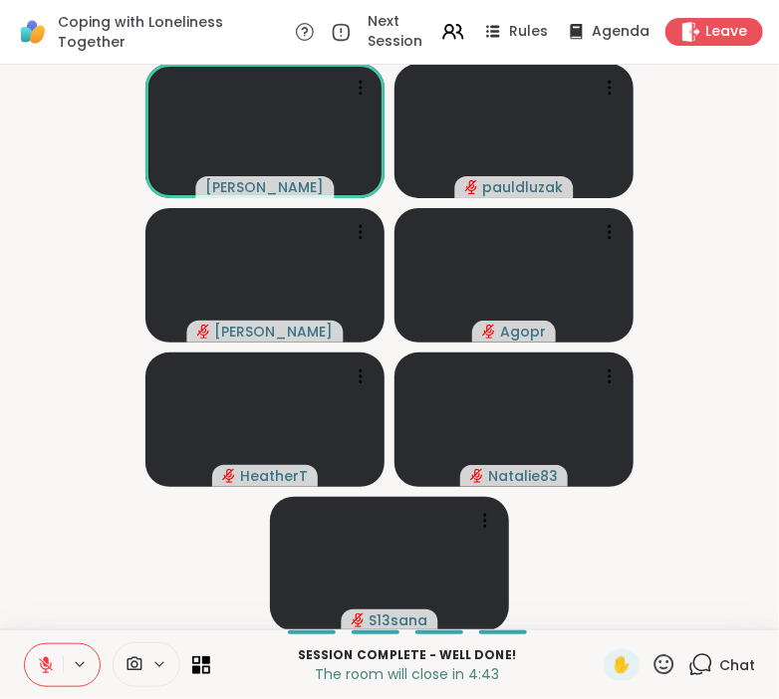
click at [727, 663] on span "Chat" at bounding box center [737, 665] width 36 height 20
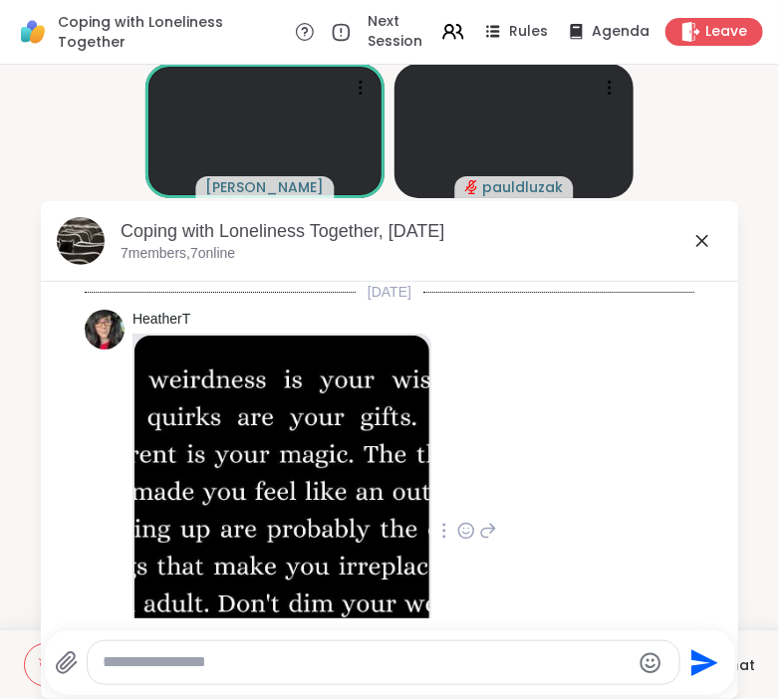
scroll to position [142, 0]
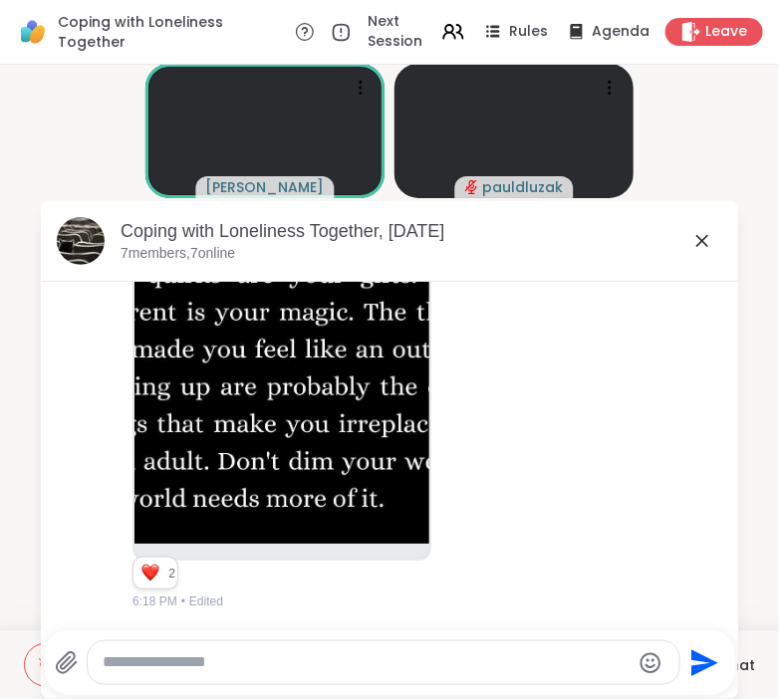
click at [193, 242] on div "Coping with Loneliness Together, [DATE]" at bounding box center [422, 231] width 602 height 25
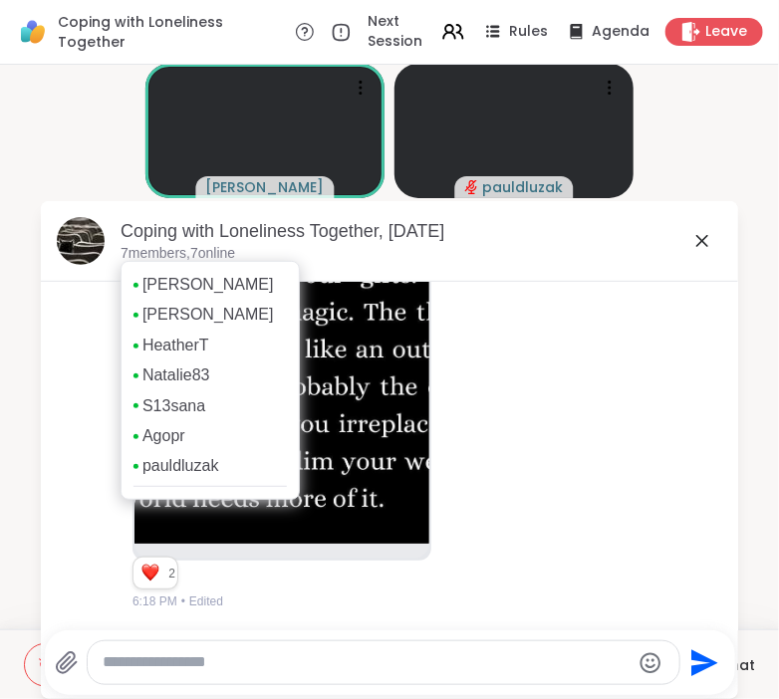
click at [133, 254] on p "7 members, 7 online" at bounding box center [178, 254] width 115 height 20
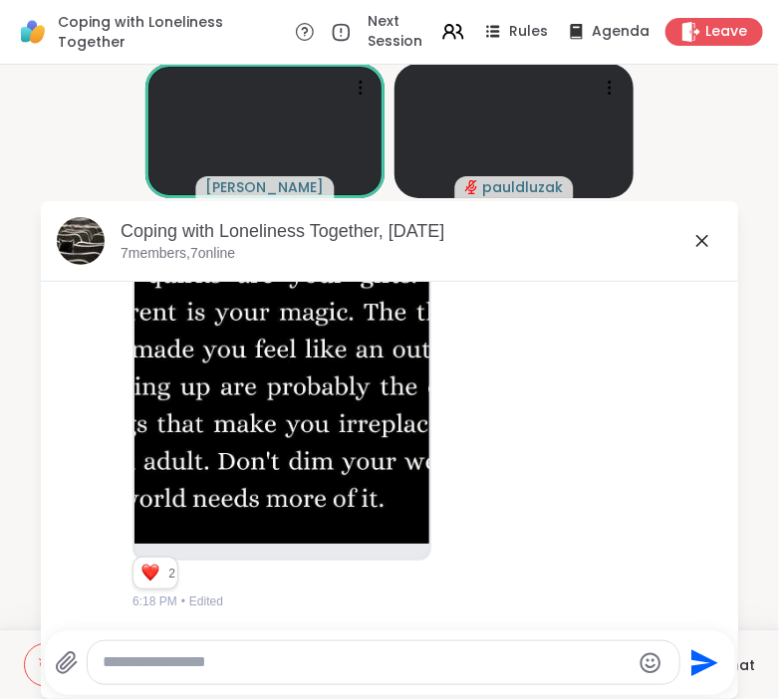
click at [704, 236] on icon at bounding box center [702, 241] width 24 height 24
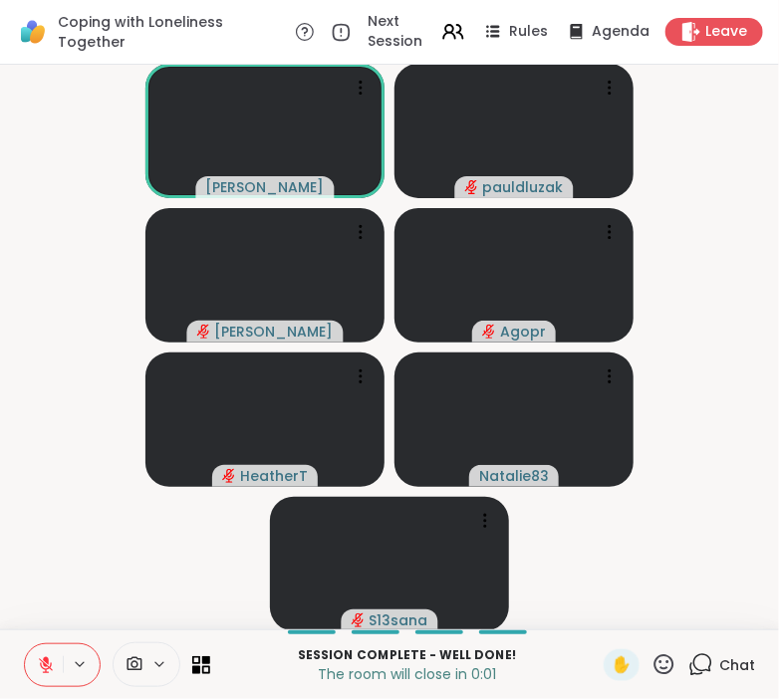
click at [662, 669] on icon at bounding box center [664, 664] width 20 height 20
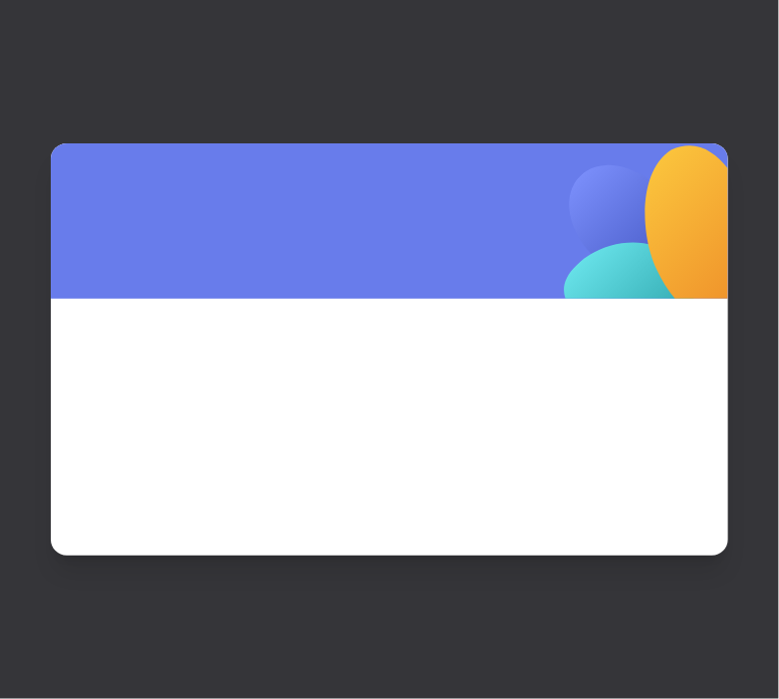
click at [600, 610] on div at bounding box center [389, 349] width 779 height 699
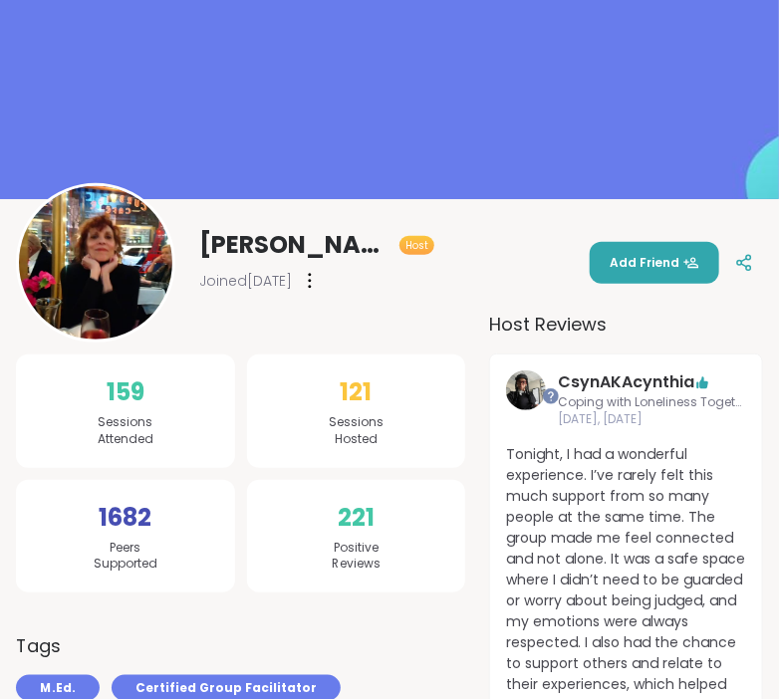
scroll to position [105, 0]
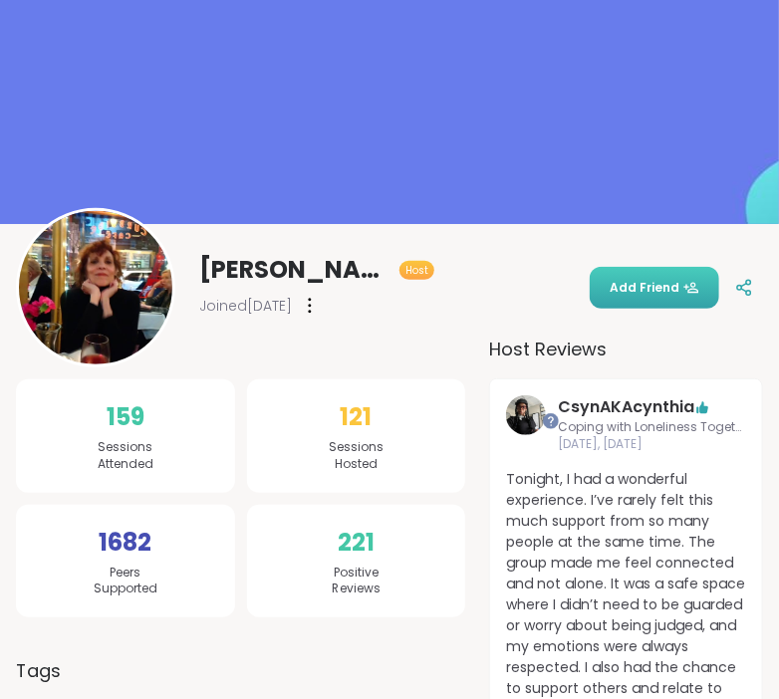
click at [659, 302] on button "Add Friend" at bounding box center [654, 288] width 129 height 42
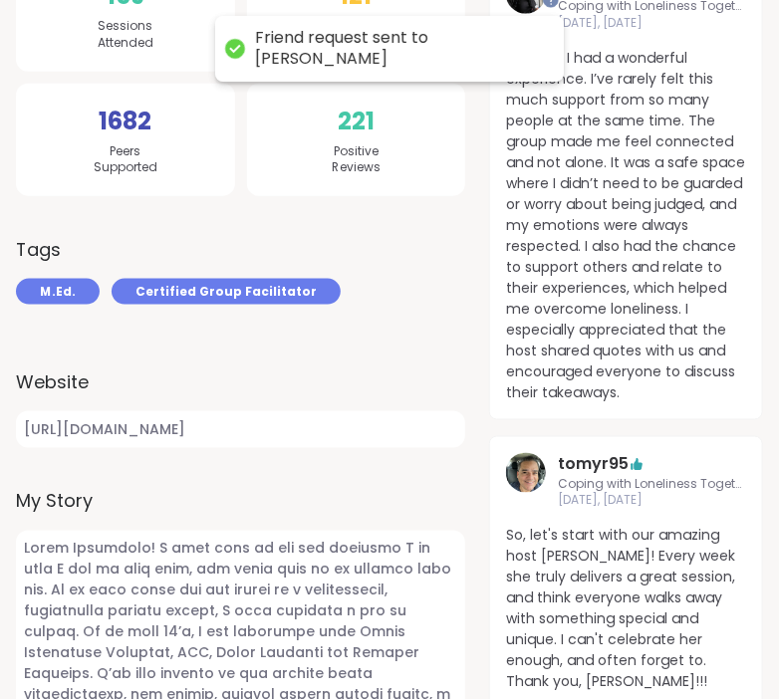
scroll to position [0, 0]
